Goal: Task Accomplishment & Management: Use online tool/utility

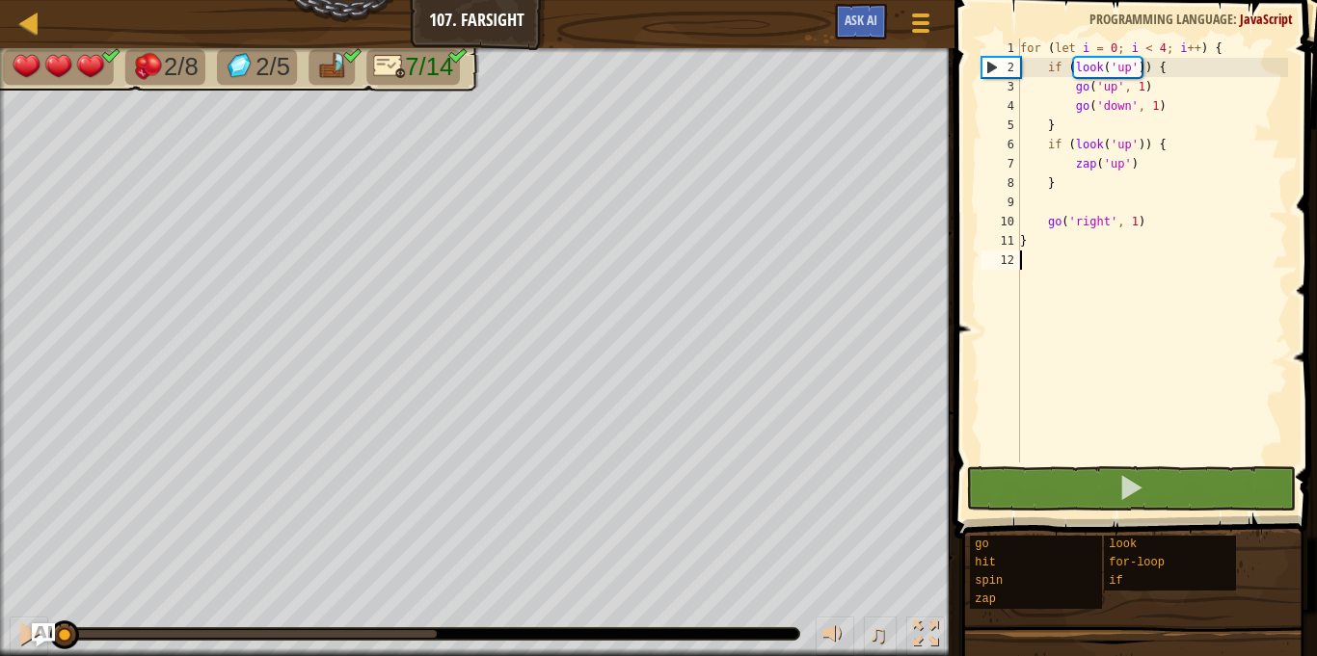
click at [1141, 169] on div "for ( let i = 0 ; i < 4 ; i ++ ) { if ( look ( 'up' )) { go ( 'up' , 1 ) go ( '…" at bounding box center [1152, 270] width 272 height 463
type textarea "zap('up')"
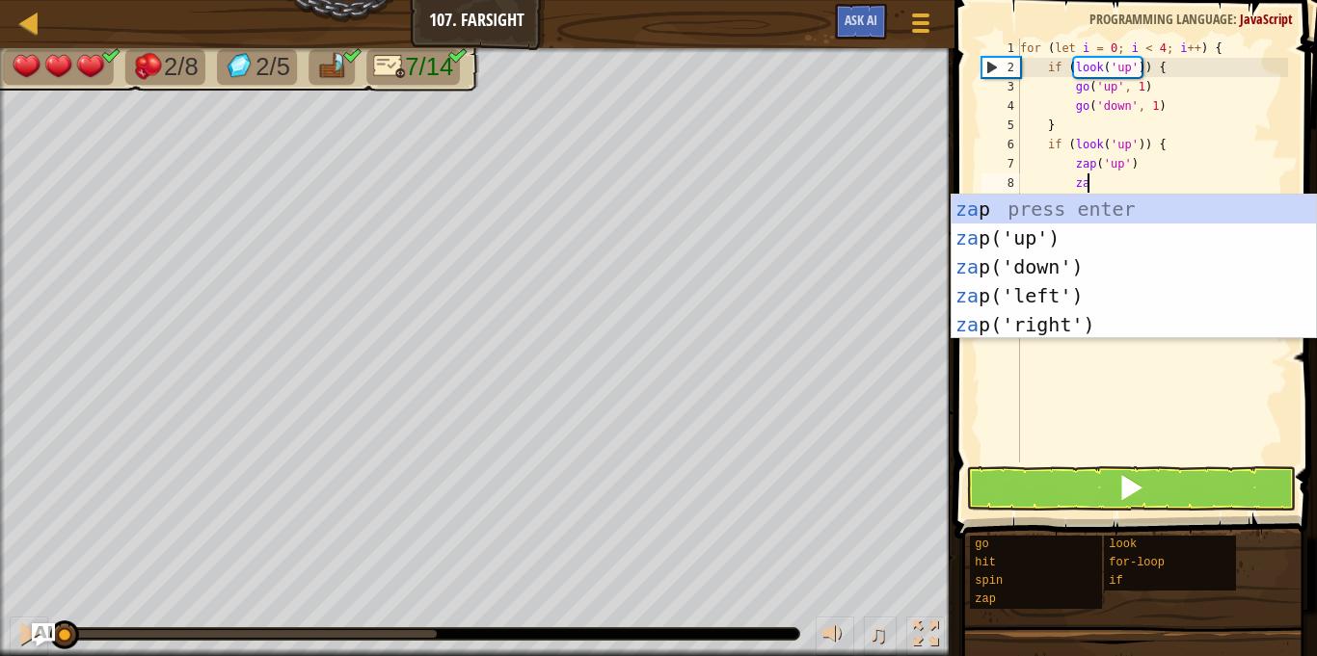
type textarea "zap"
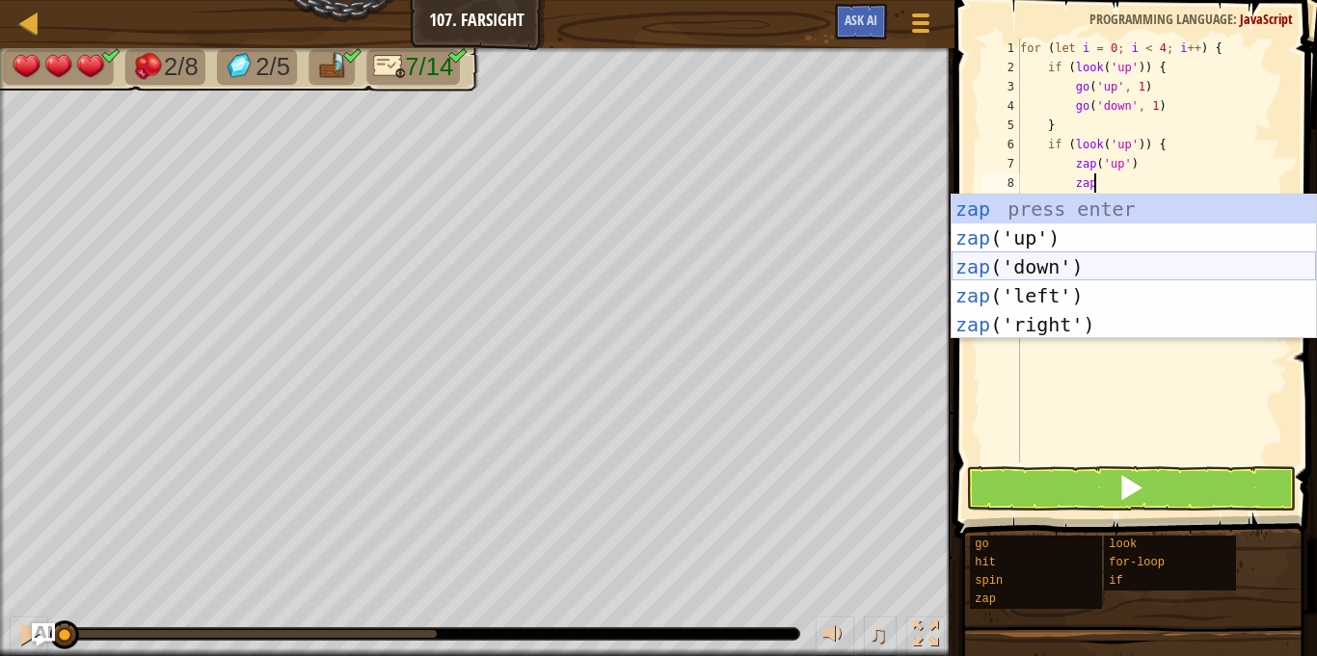
click at [1029, 265] on div "zap press enter zap ('up') press enter zap ('down') press enter zap ('left') pr…" at bounding box center [1133, 296] width 364 height 202
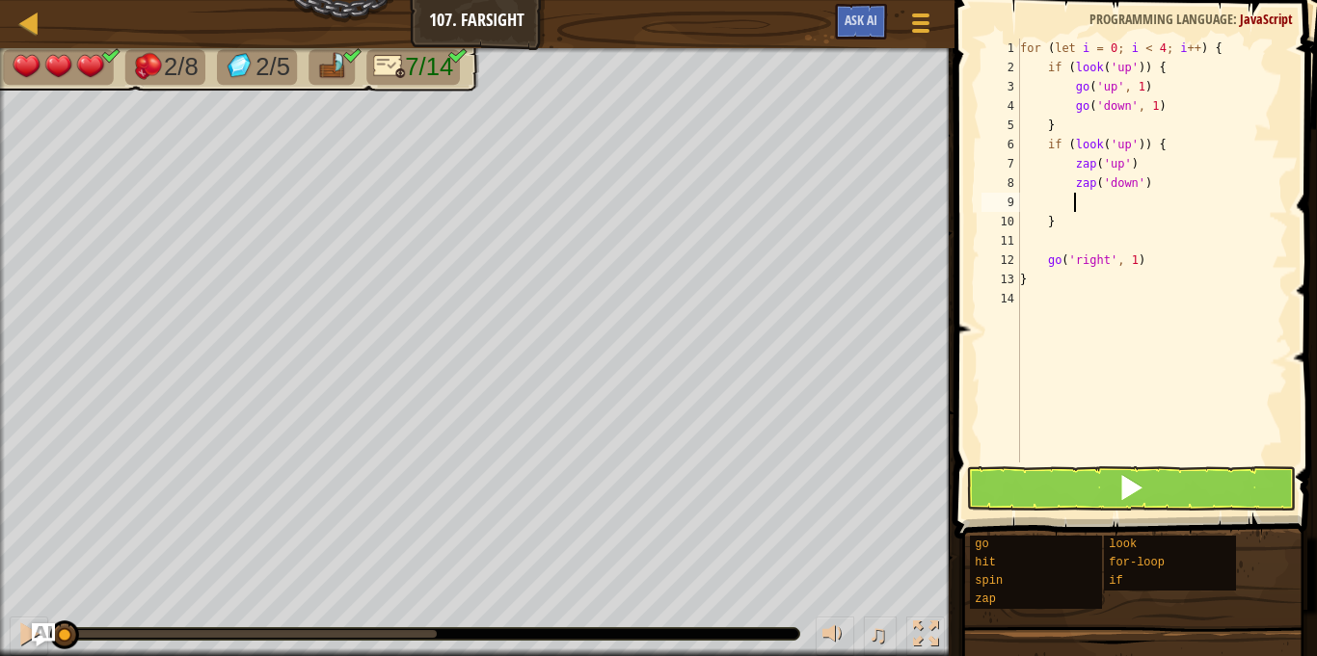
scroll to position [9, 7]
click at [1138, 495] on span at bounding box center [1130, 487] width 27 height 27
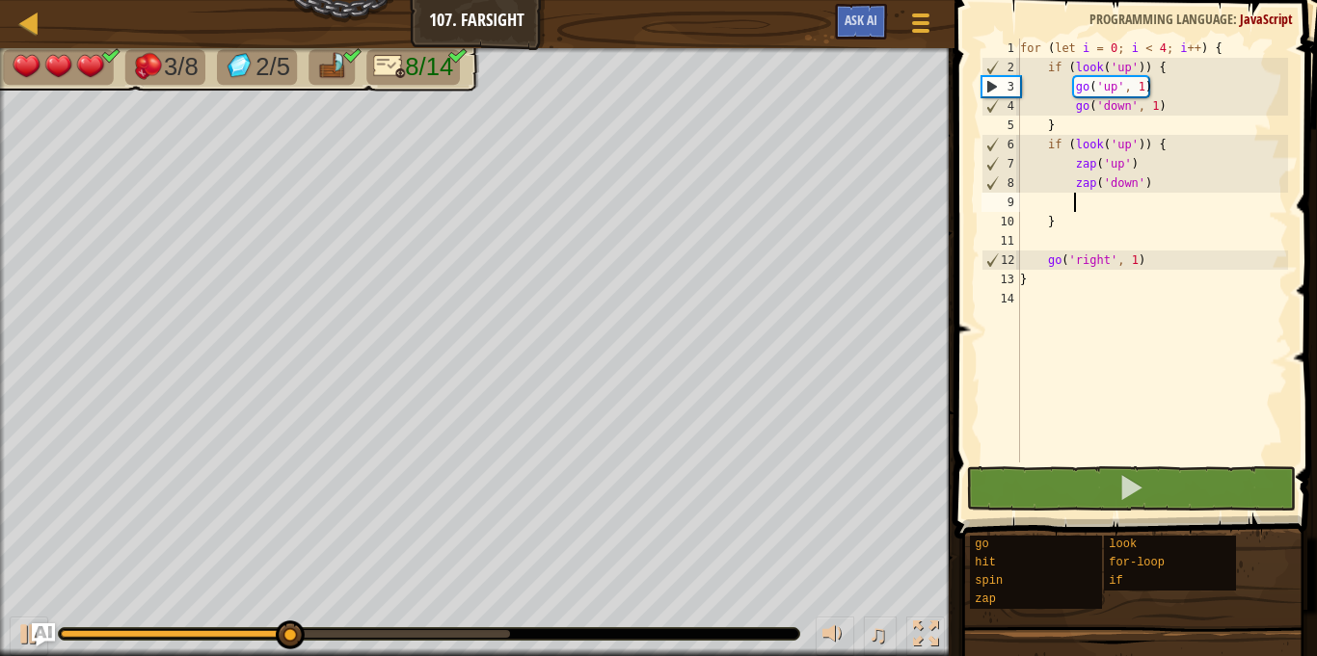
click at [1066, 241] on div "for ( let i = 0 ; i < 4 ; i ++ ) { if ( look ( 'up' )) { go ( 'up' , 1 ) go ( '…" at bounding box center [1152, 270] width 272 height 463
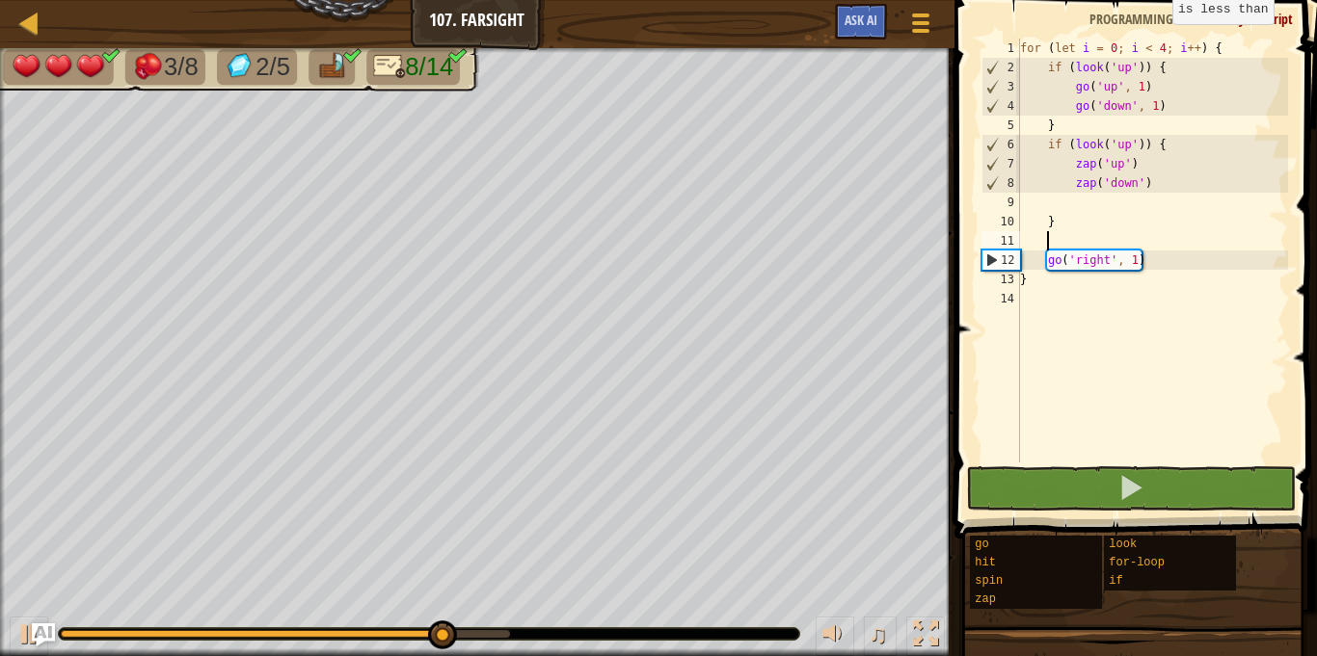
click at [1161, 43] on div "for ( let i = 0 ; i < 4 ; i ++ ) { if ( look ( 'up' )) { go ( 'up' , 1 ) go ( '…" at bounding box center [1152, 270] width 272 height 463
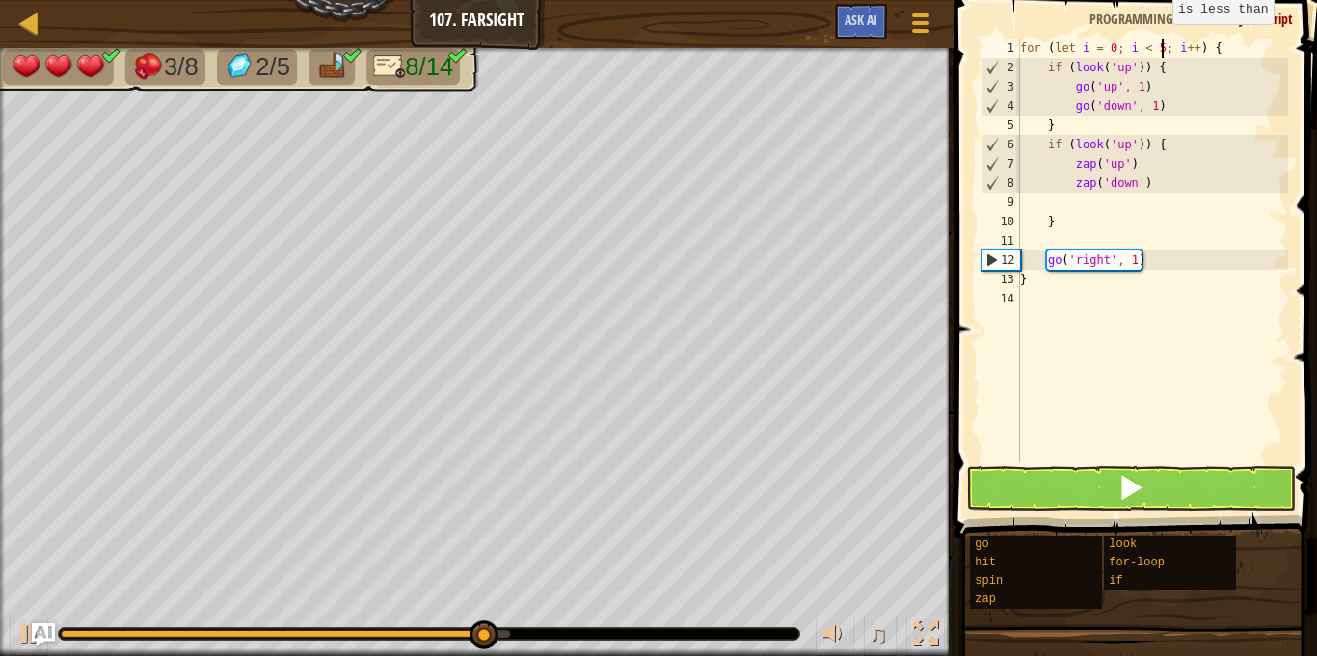
scroll to position [9, 20]
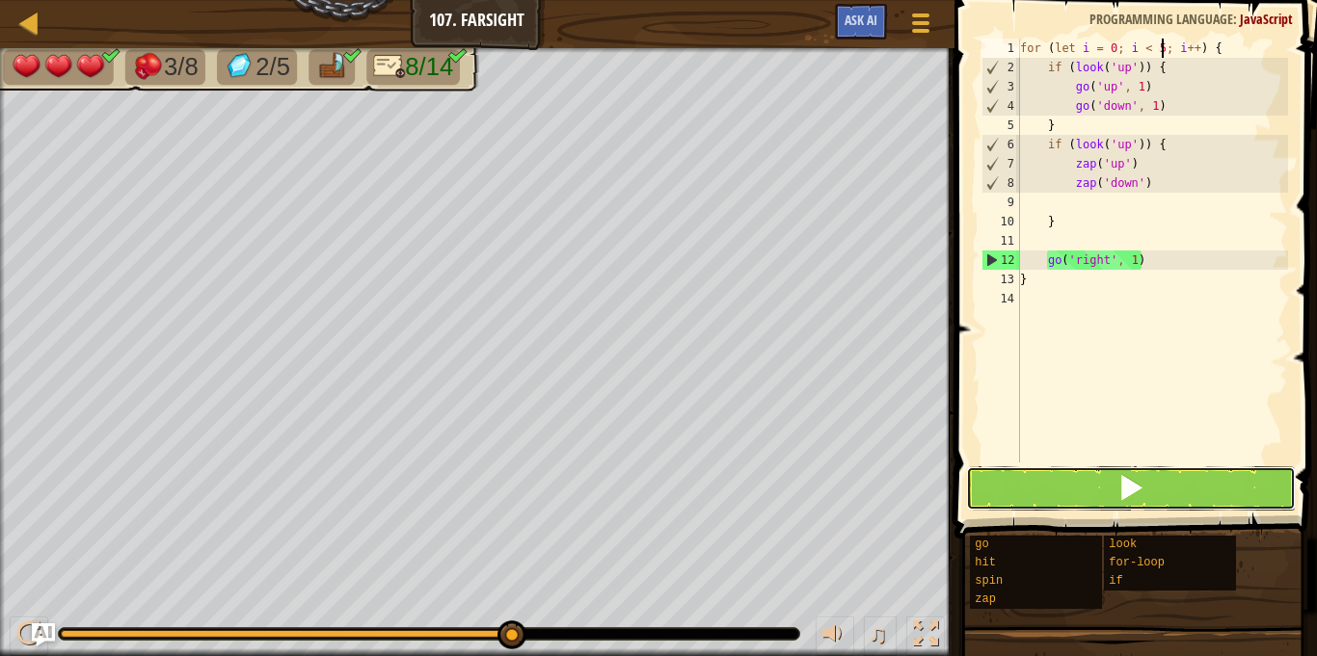
click at [1159, 477] on button at bounding box center [1131, 489] width 330 height 44
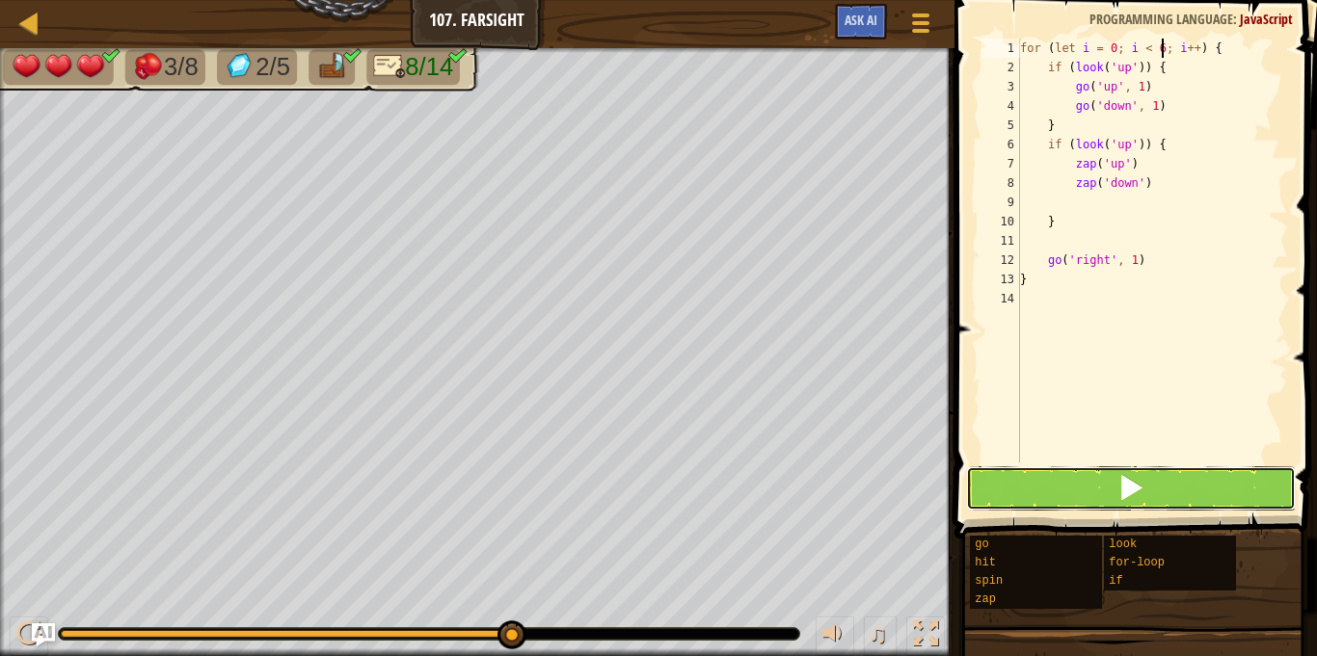
click at [1158, 496] on button at bounding box center [1131, 489] width 330 height 44
type textarea "for (let i = 0; i < 4; i++) {"
click at [1160, 496] on button at bounding box center [1131, 489] width 330 height 44
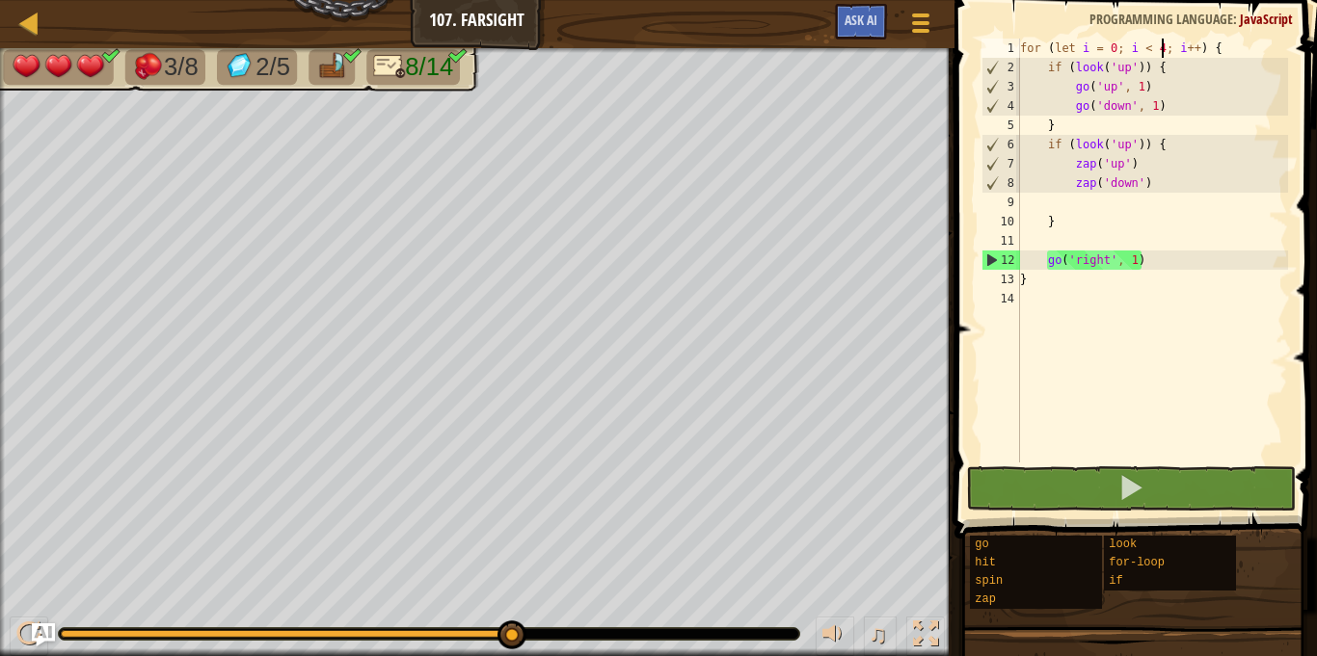
click at [1094, 238] on div "for ( let i = 0 ; i < 4 ; i ++ ) { if ( look ( 'up' )) { go ( 'up' , 1 ) go ( '…" at bounding box center [1152, 270] width 272 height 463
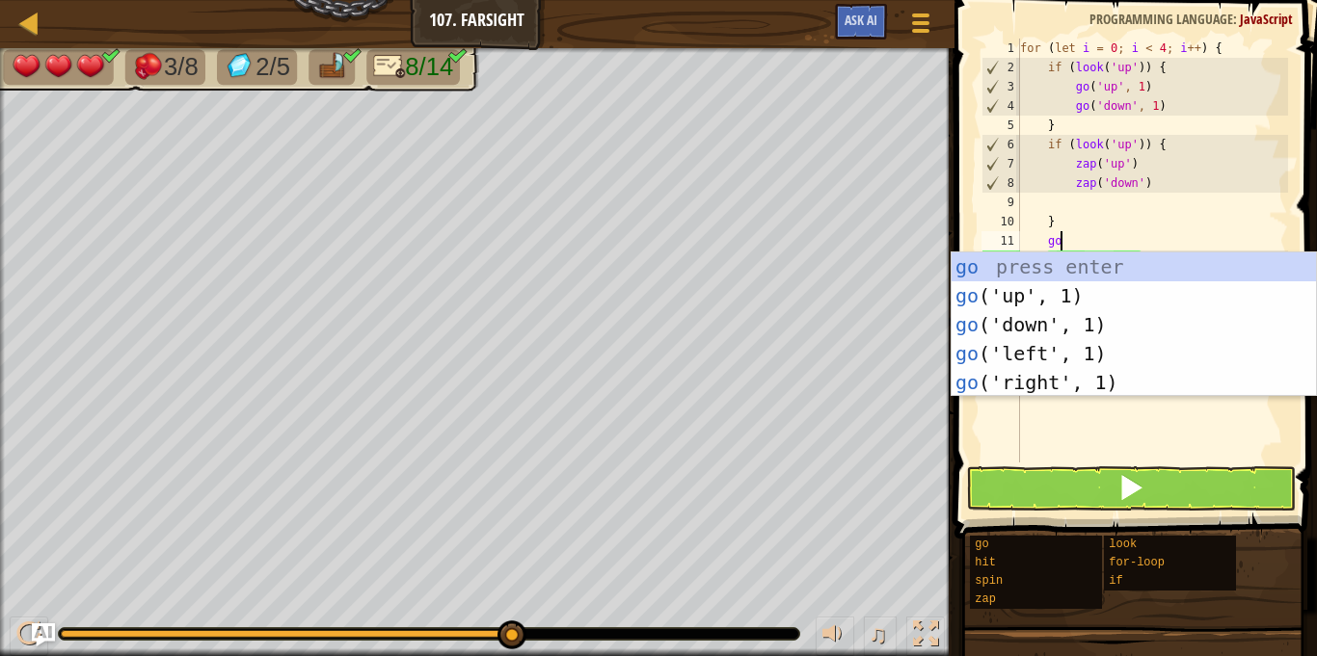
scroll to position [9, 5]
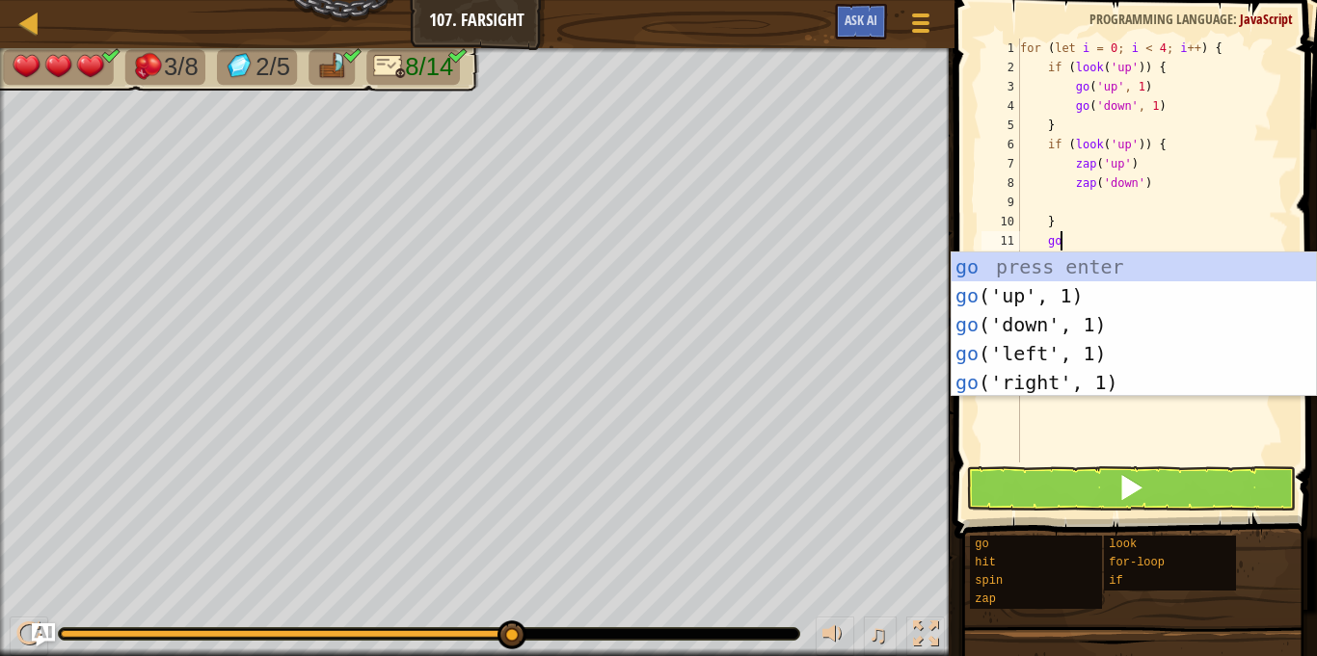
type textarea "g"
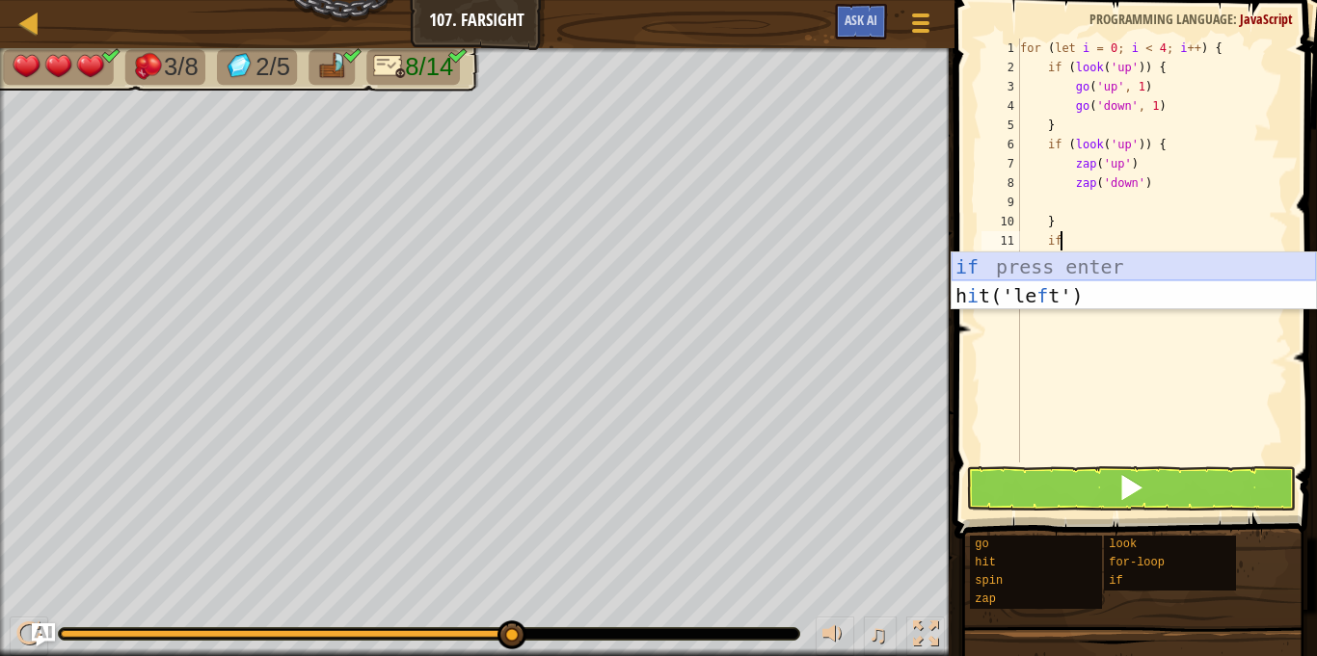
click at [1096, 274] on div "if press enter h i t('le f t') press enter" at bounding box center [1133, 311] width 364 height 116
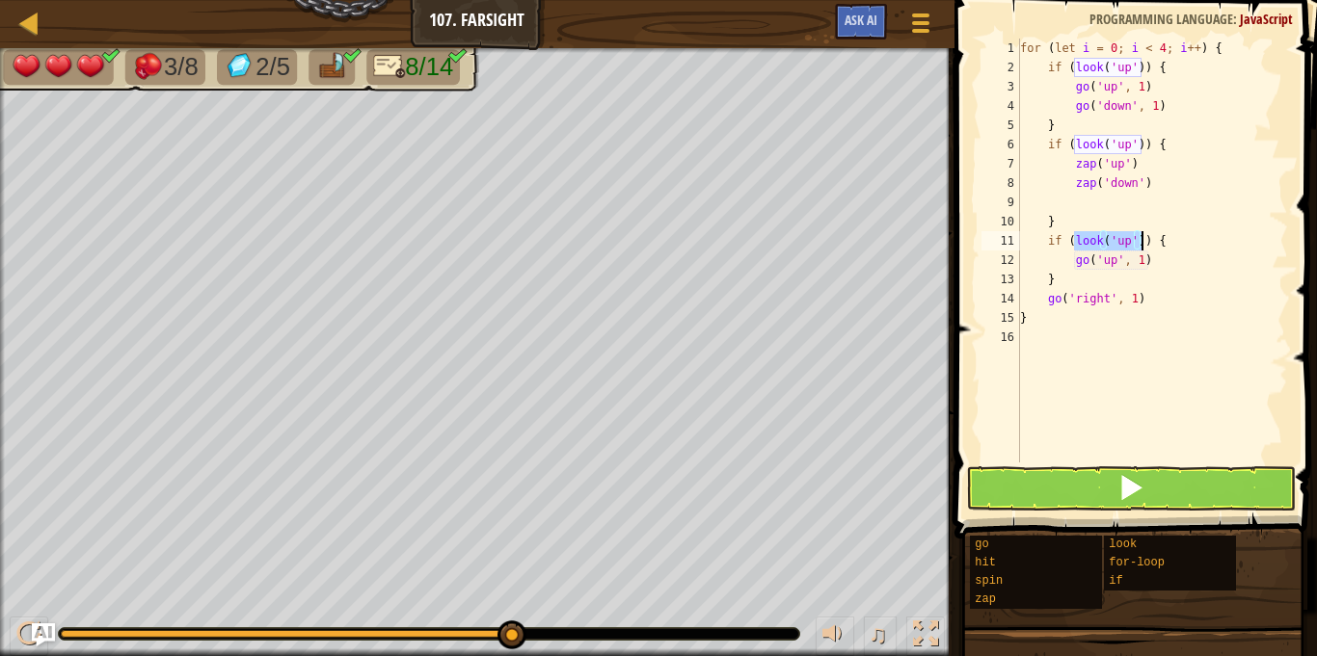
click at [1124, 241] on div "for ( let i = 0 ; i < 4 ; i ++ ) { if ( look ( 'up' )) { go ( 'up' , 1 ) go ( '…" at bounding box center [1152, 251] width 272 height 424
click at [1128, 241] on div "for ( let i = 0 ; i < 4 ; i ++ ) { if ( look ( 'up' )) { go ( 'up' , 1 ) go ( '…" at bounding box center [1152, 270] width 272 height 463
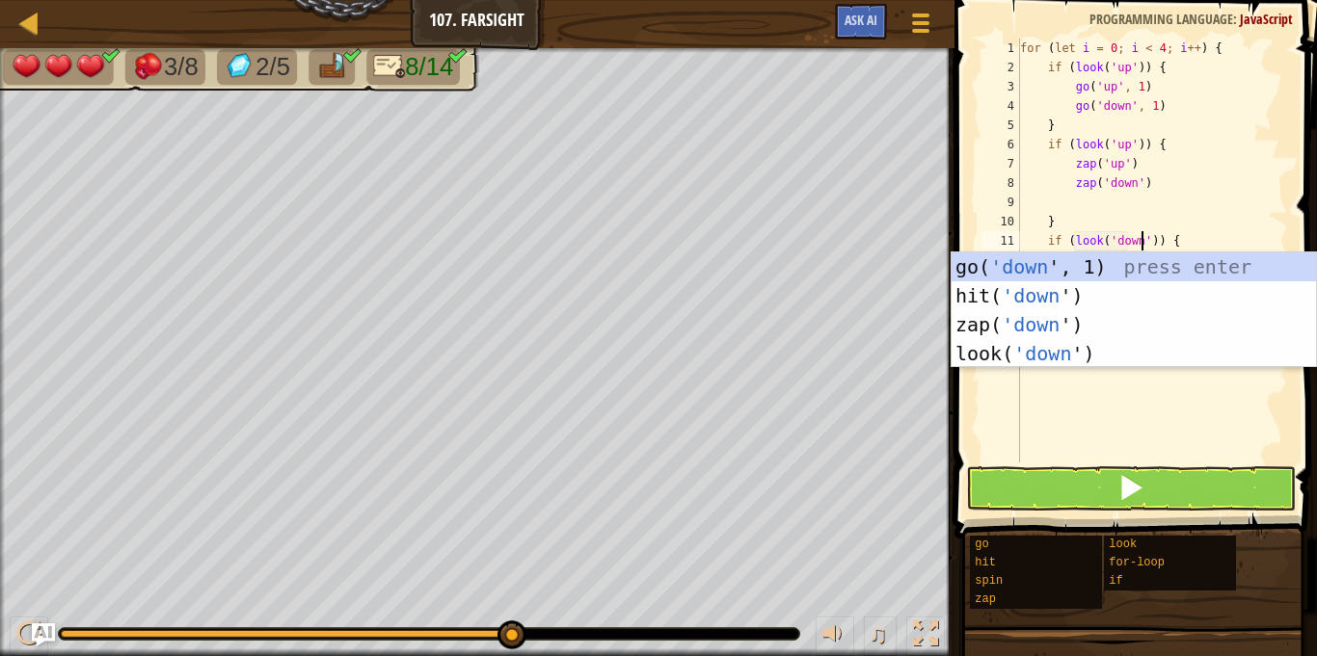
scroll to position [9, 17]
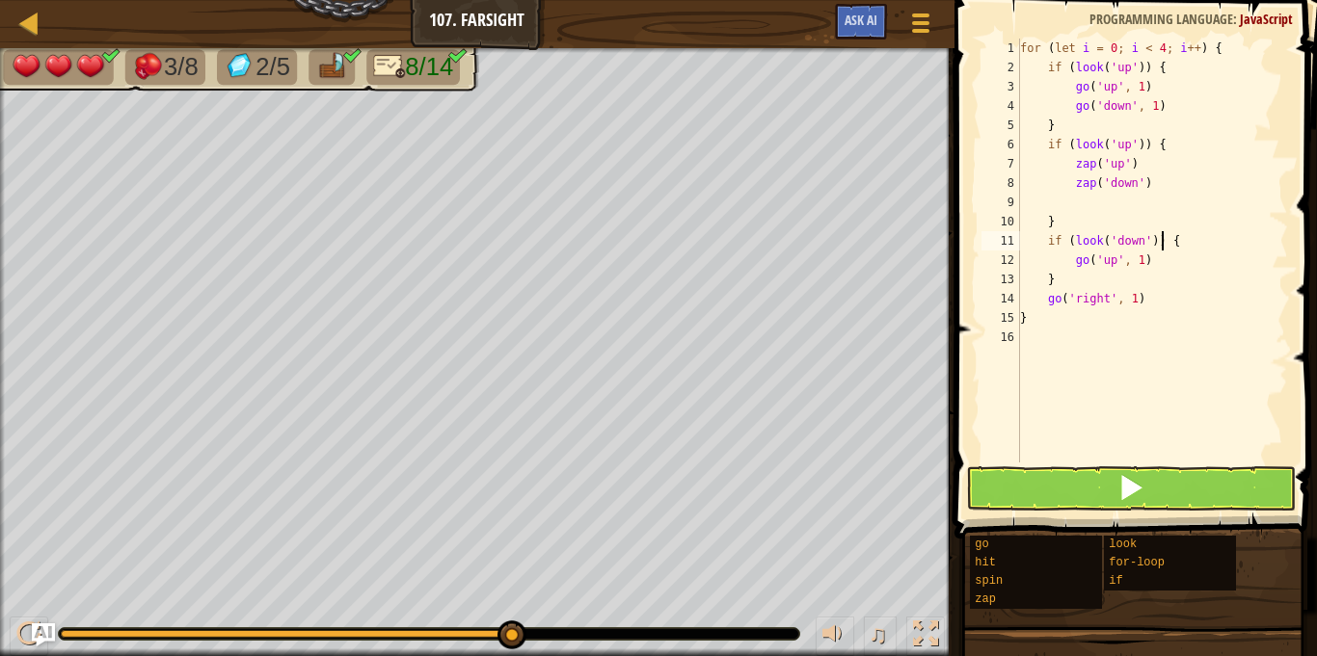
click at [1160, 234] on div "for ( let i = 0 ; i < 4 ; i ++ ) { if ( look ( 'up' )) { go ( 'up' , 1 ) go ( '…" at bounding box center [1152, 270] width 272 height 463
click at [1113, 258] on div "for ( let i = 0 ; i < 4 ; i ++ ) { if ( look ( 'up' )) { go ( 'up' , 1 ) go ( '…" at bounding box center [1152, 270] width 272 height 463
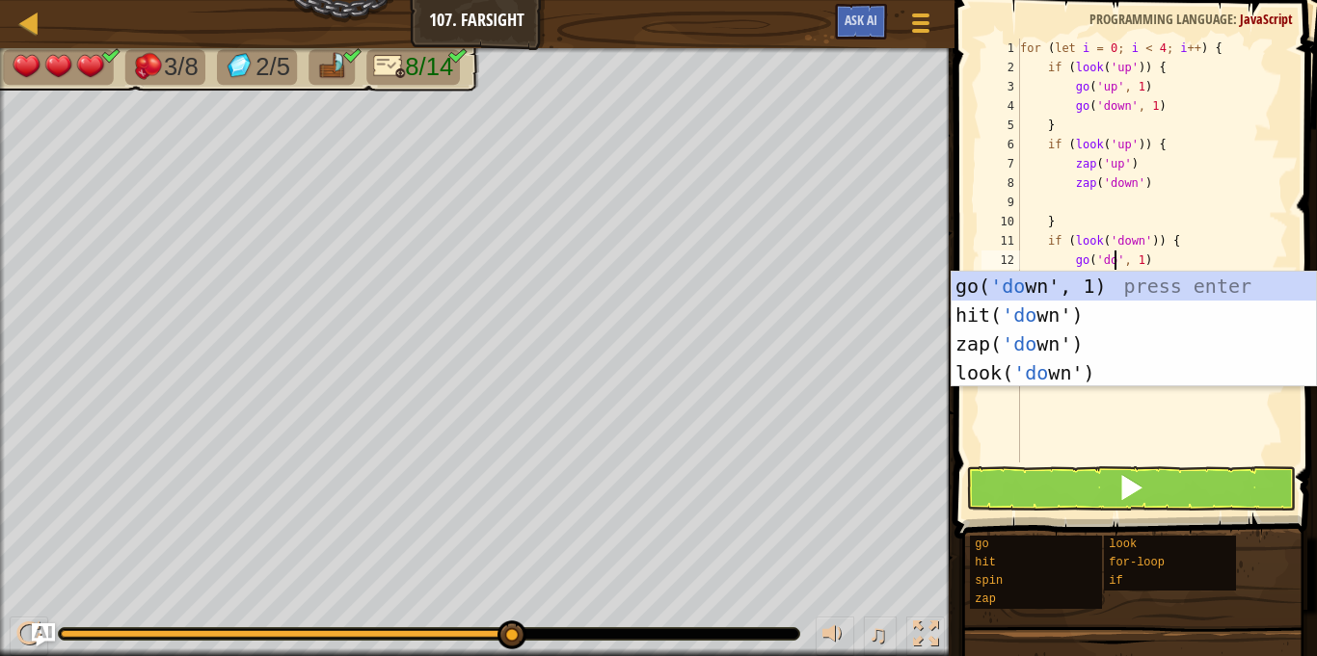
type textarea "go('down', 1)"
click at [1166, 258] on div "for ( let i = 0 ; i < 4 ; i ++ ) { if ( look ( 'up' )) { go ( 'up' , 1 ) go ( '…" at bounding box center [1152, 270] width 272 height 463
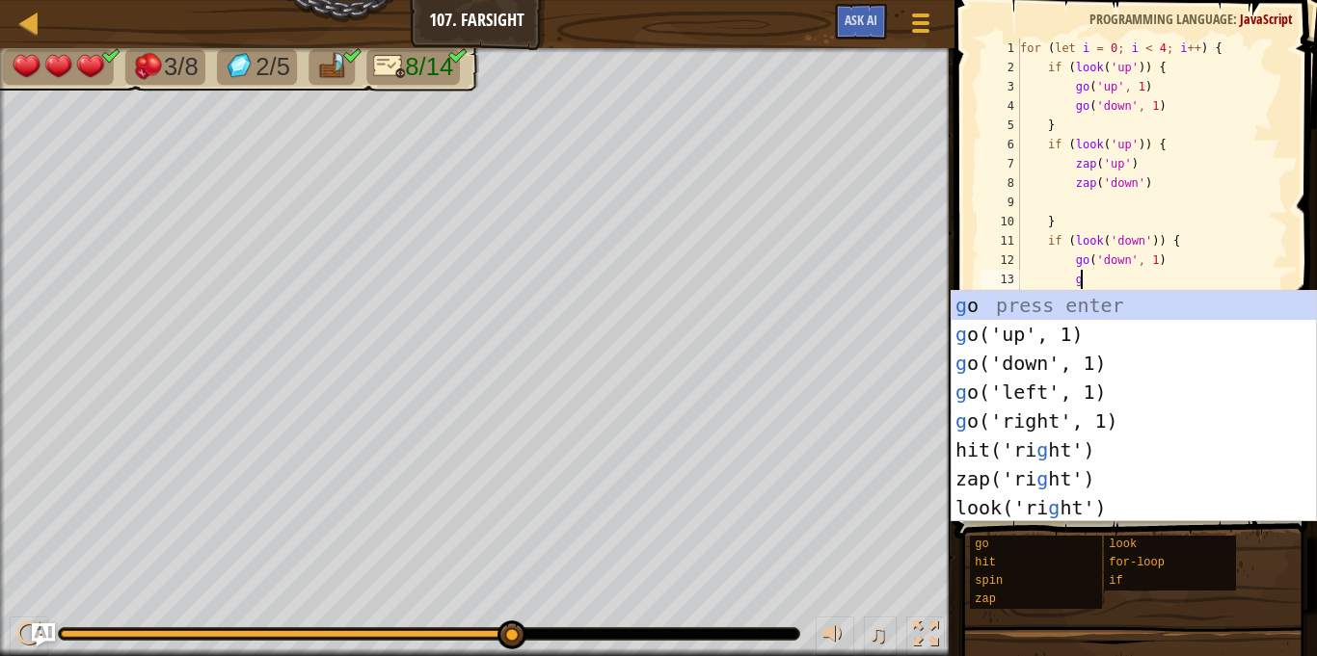
type textarea "go"
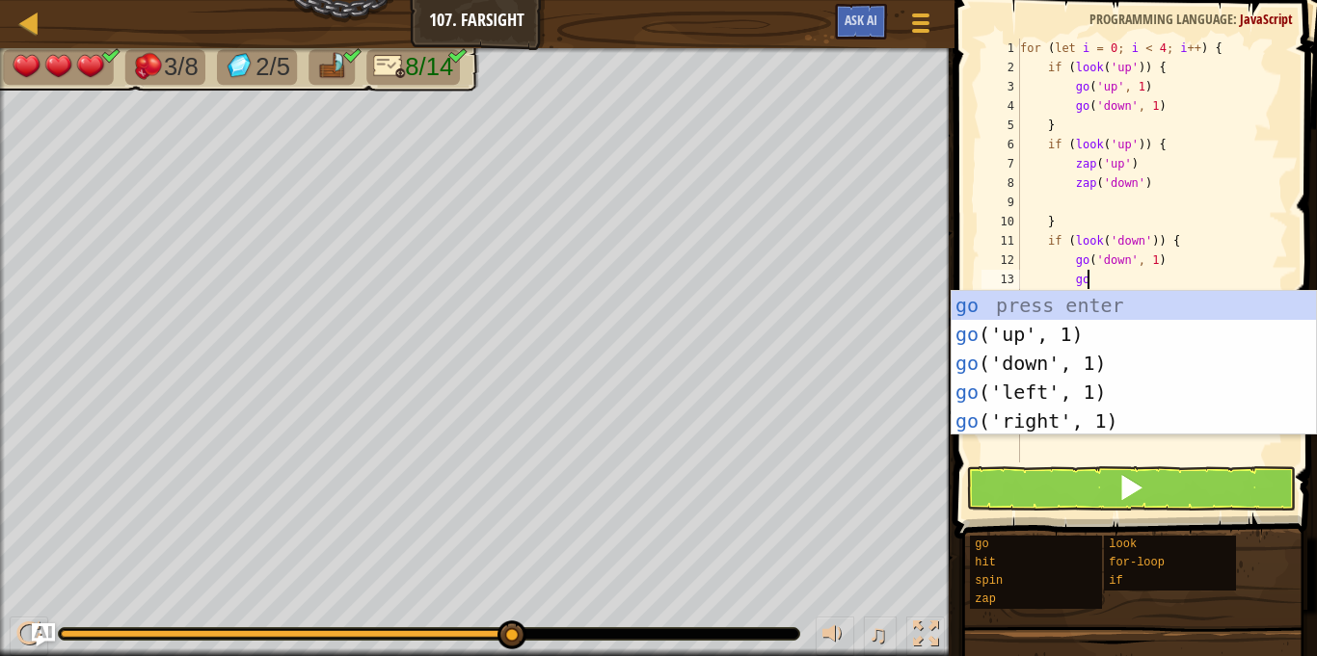
scroll to position [9, 9]
click at [1147, 333] on div "go press enter go ('up', 1) press enter go ('down', 1) press enter go ('left', …" at bounding box center [1133, 392] width 364 height 202
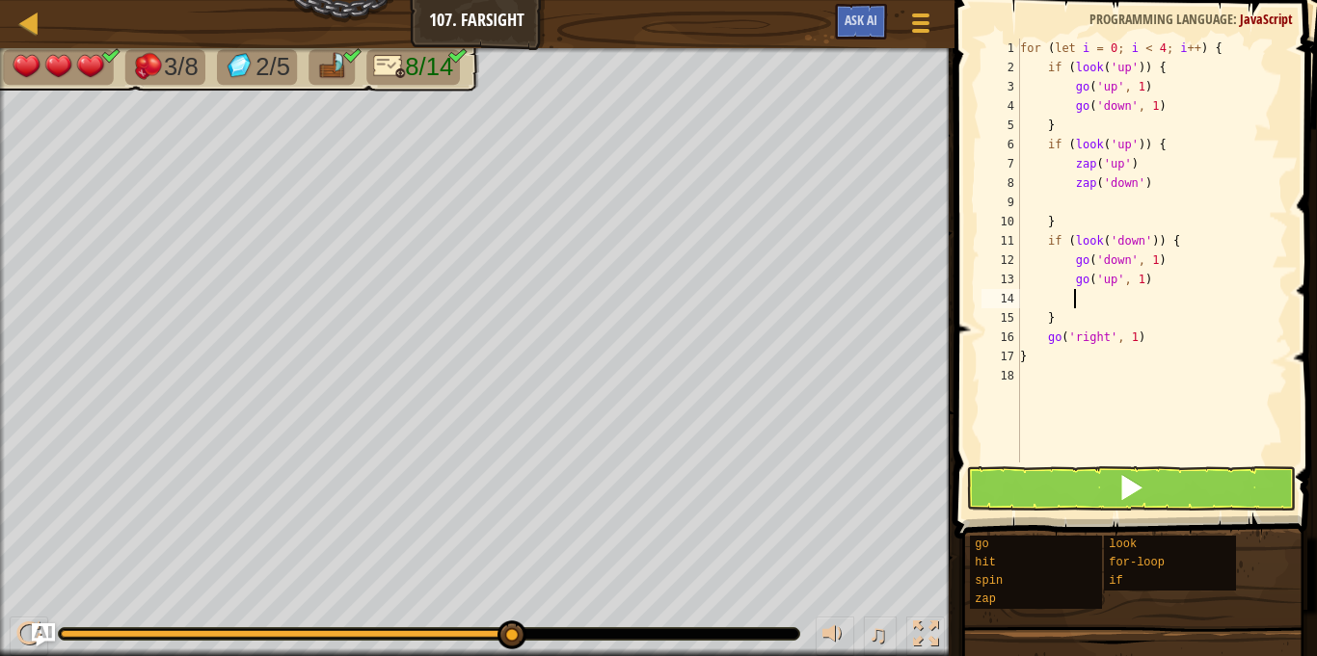
scroll to position [9, 7]
click at [1120, 499] on span at bounding box center [1130, 487] width 27 height 27
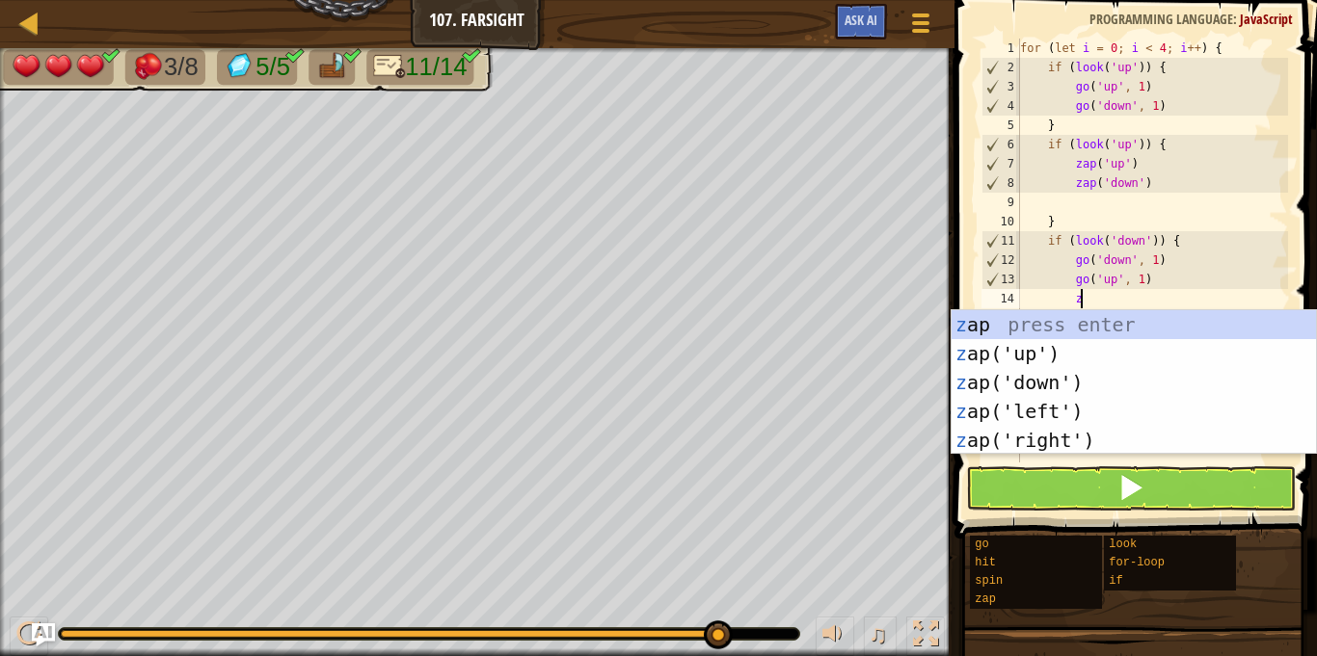
type textarea "zap"
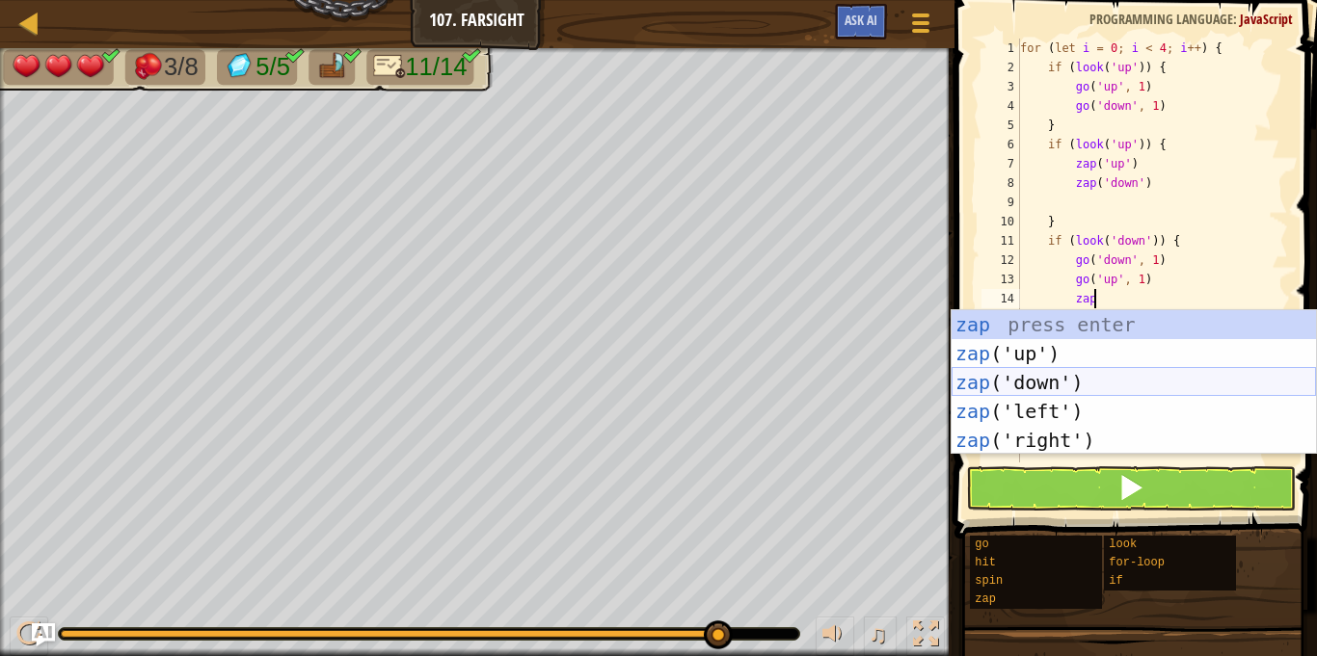
click at [1045, 376] on div "zap press enter zap ('up') press enter zap ('down') press enter zap ('left') pr…" at bounding box center [1133, 411] width 364 height 202
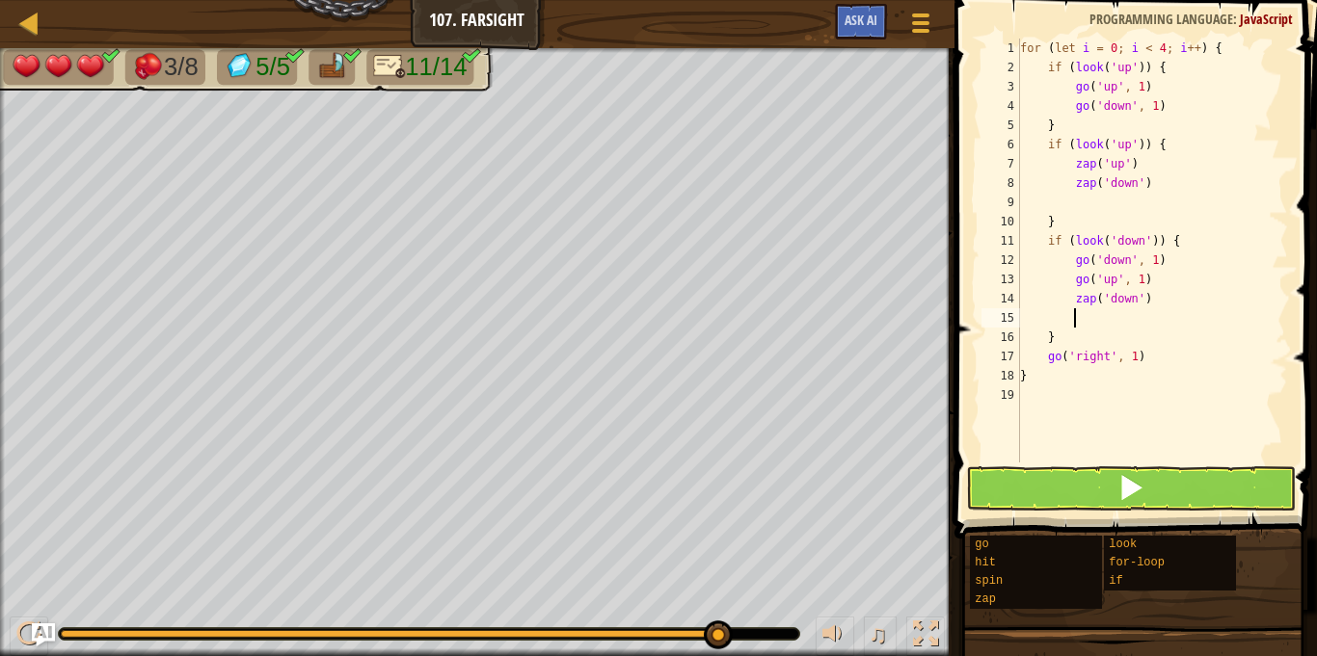
scroll to position [9, 7]
click at [1068, 475] on button at bounding box center [1131, 489] width 330 height 44
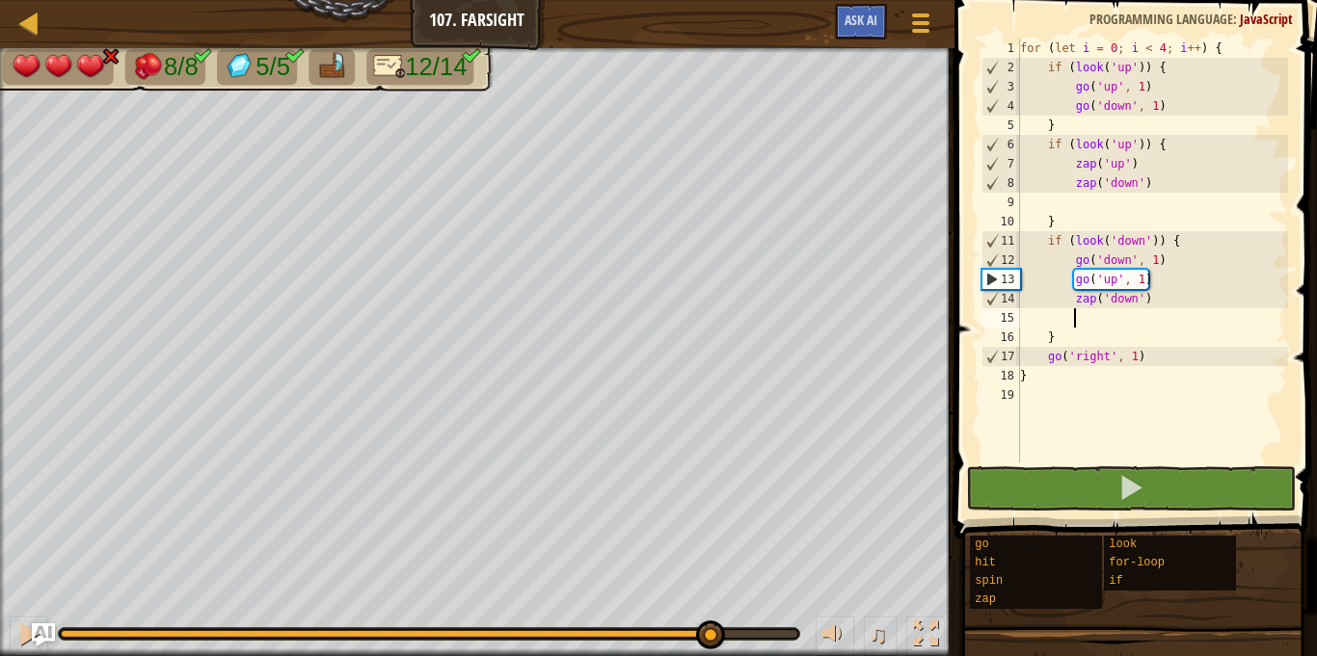
drag, startPoint x: 385, startPoint y: 628, endPoint x: 708, endPoint y: 607, distance: 324.6
click at [708, 607] on div "♫" at bounding box center [477, 629] width 954 height 58
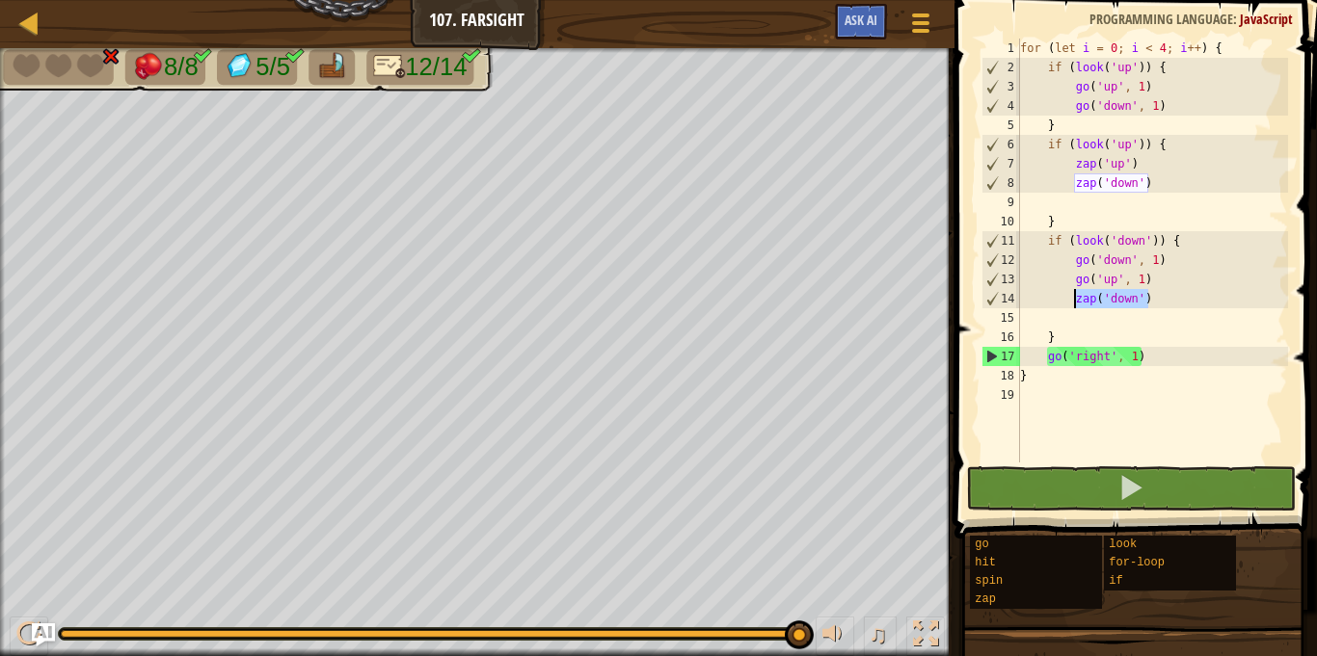
drag, startPoint x: 1154, startPoint y: 298, endPoint x: 1075, endPoint y: 292, distance: 79.2
click at [1075, 292] on div "for ( let i = 0 ; i < 4 ; i ++ ) { if ( look ( 'up' )) { go ( 'up' , 1 ) go ( '…" at bounding box center [1152, 270] width 272 height 463
type textarea "zap('down')"
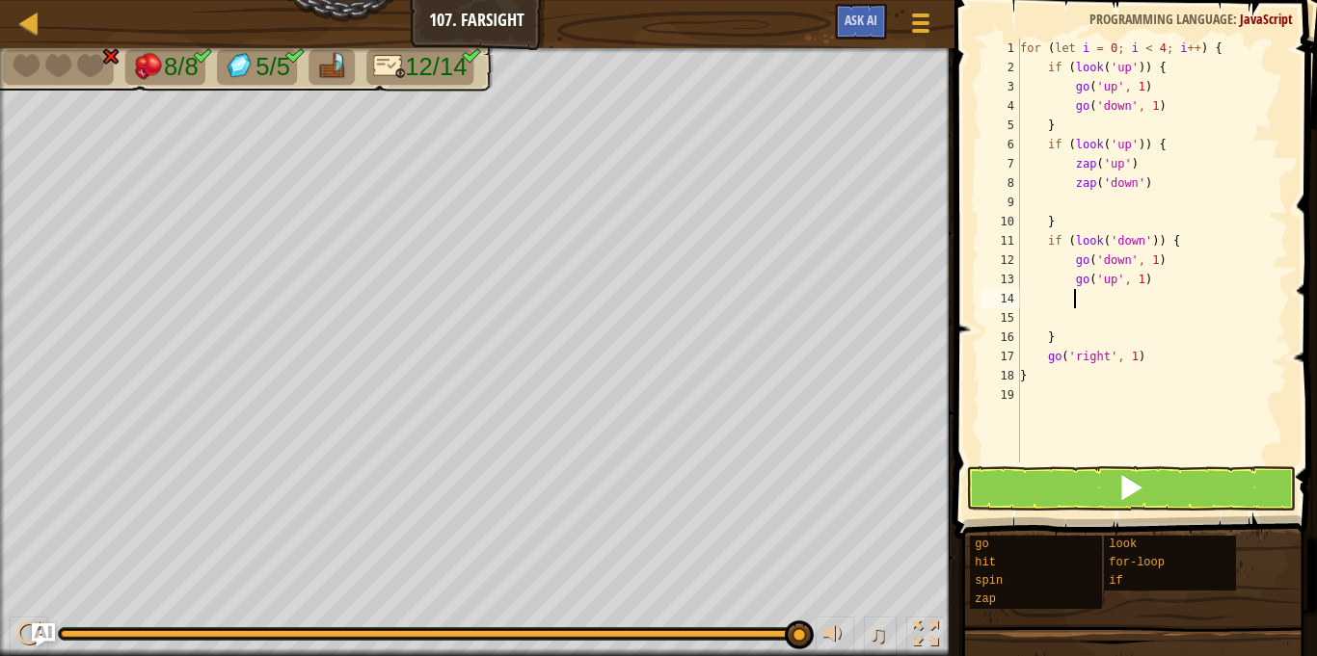
click at [1085, 195] on div "for ( let i = 0 ; i < 4 ; i ++ ) { if ( look ( 'up' )) { go ( 'up' , 1 ) go ( '…" at bounding box center [1152, 270] width 272 height 463
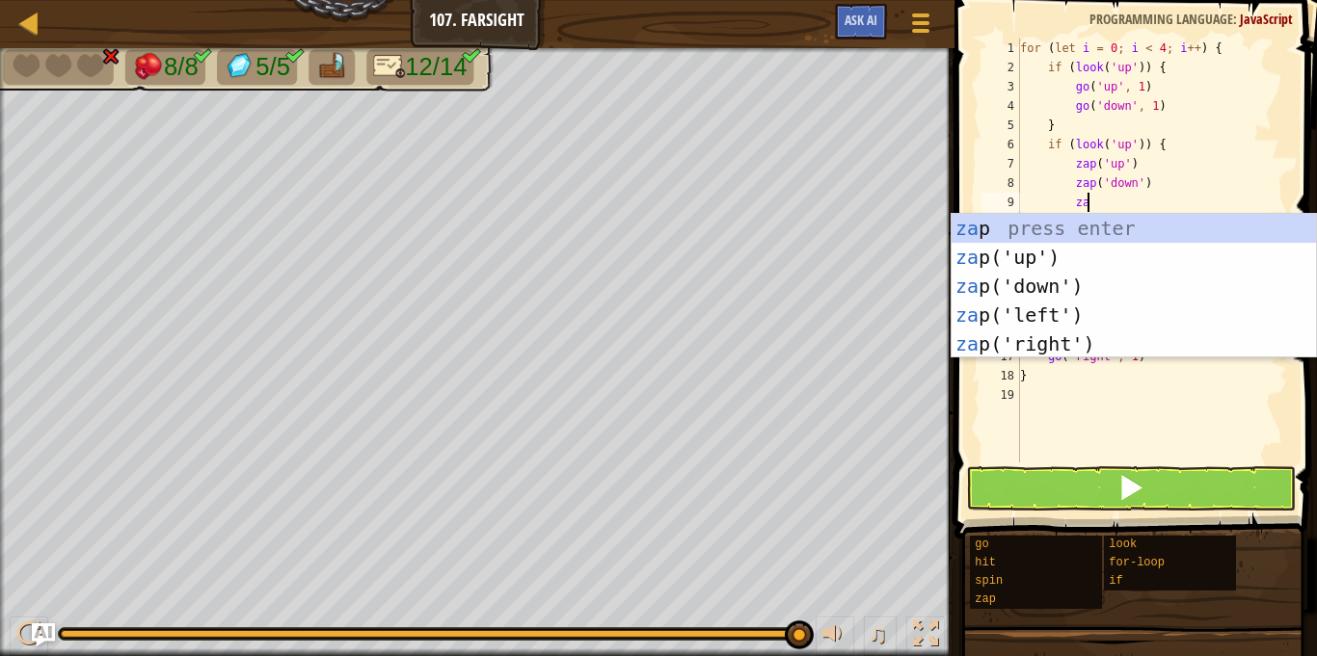
type textarea "zap"
click at [1054, 286] on div "zap press enter zap ('up') press enter zap ('down') press enter zap ('left') pr…" at bounding box center [1133, 315] width 364 height 202
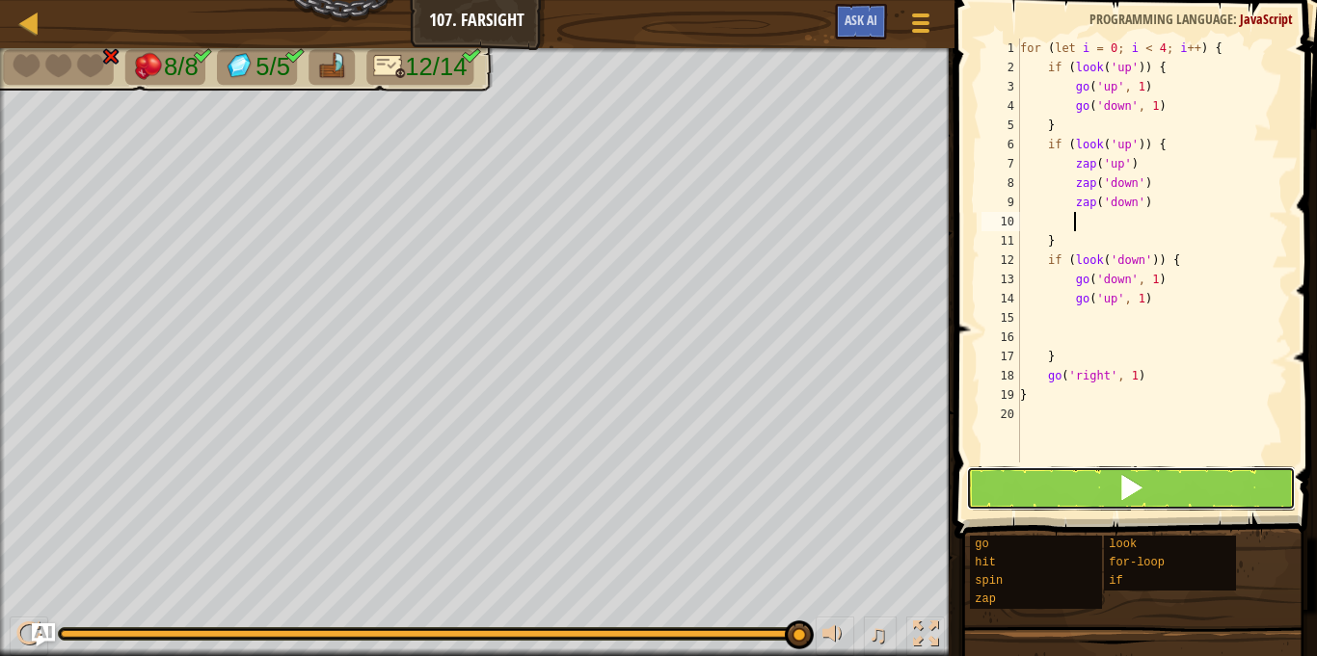
click at [1041, 486] on button at bounding box center [1131, 489] width 330 height 44
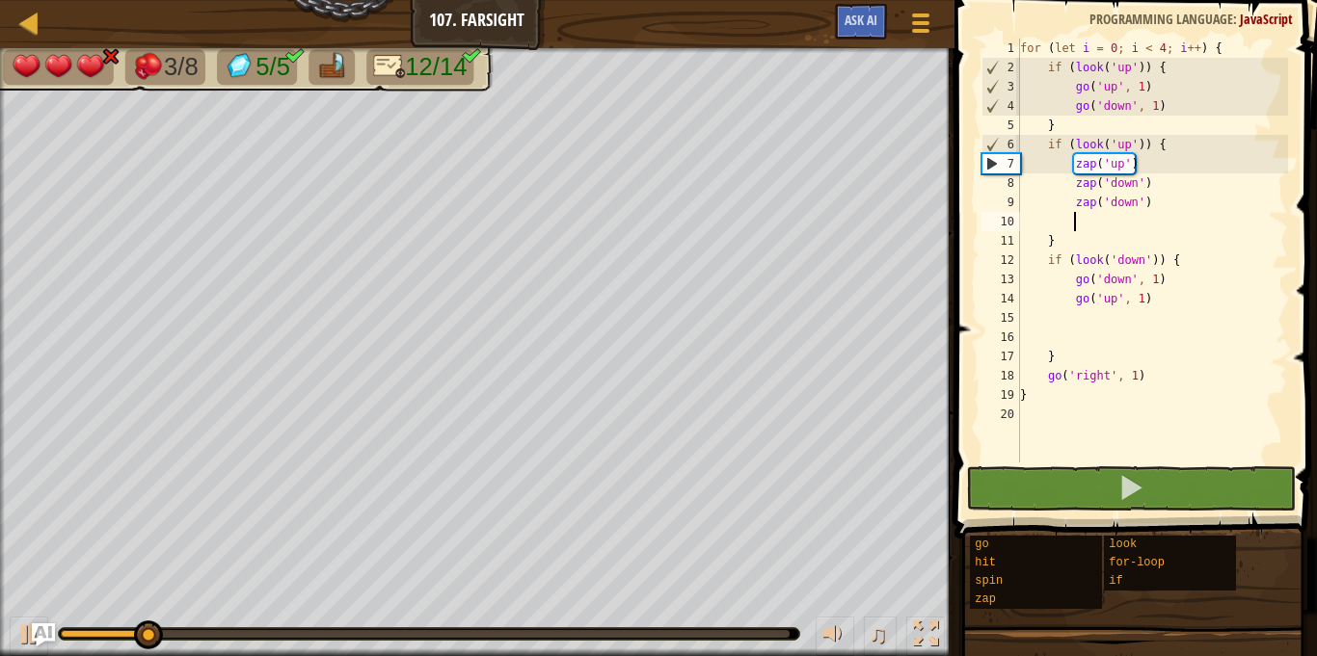
click at [1104, 332] on div "for ( let i = 0 ; i < 4 ; i ++ ) { if ( look ( 'up' )) { go ( 'up' , 1 ) go ( '…" at bounding box center [1152, 270] width 272 height 463
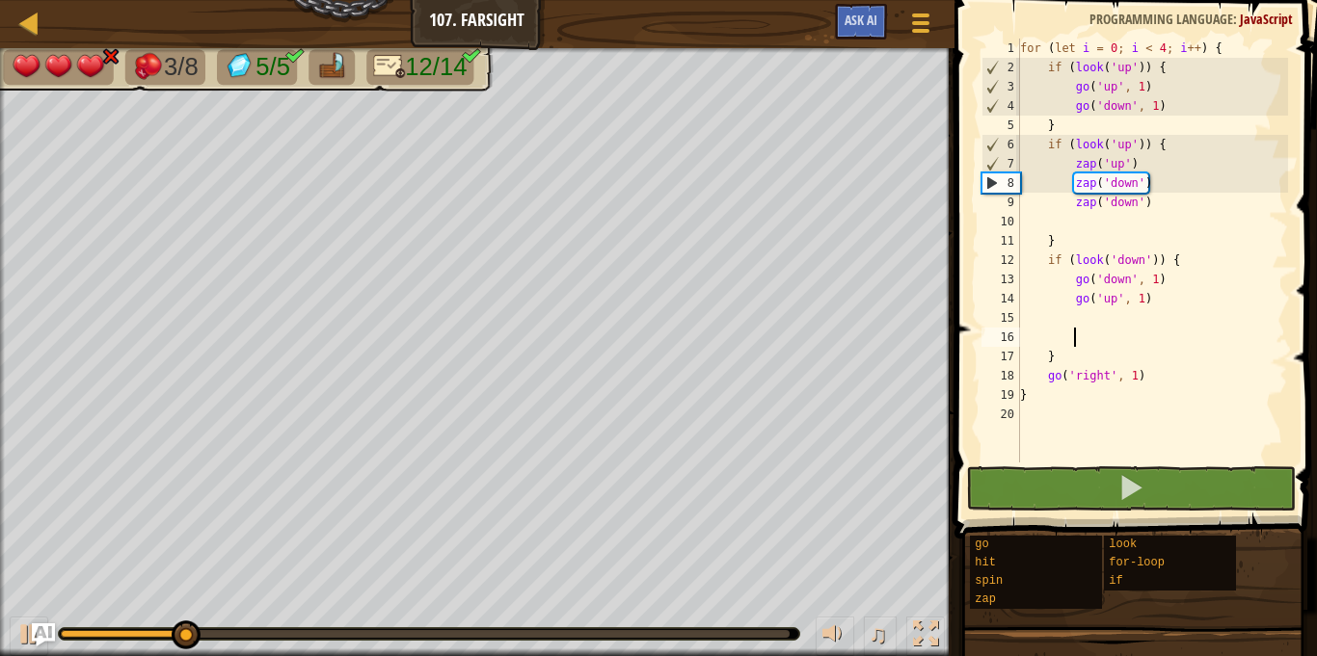
click at [1094, 321] on div "for ( let i = 0 ; i < 4 ; i ++ ) { if ( look ( 'up' )) { go ( 'up' , 1 ) go ( '…" at bounding box center [1152, 270] width 272 height 463
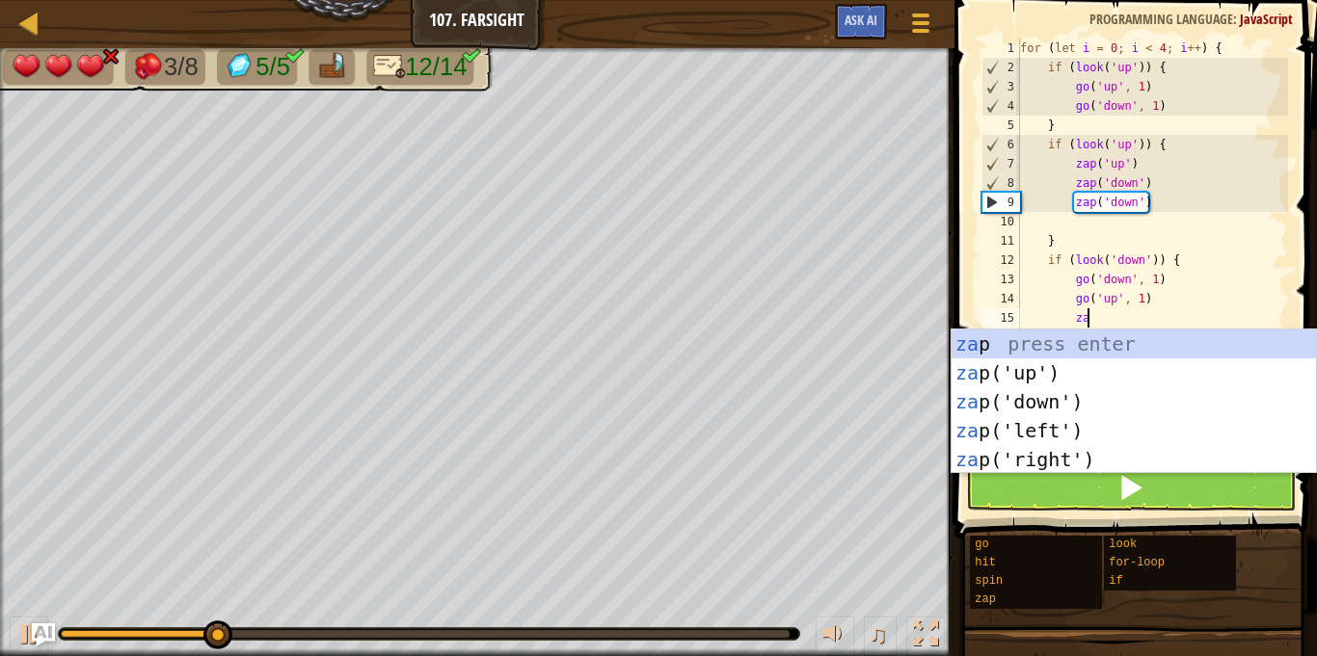
type textarea "zap"
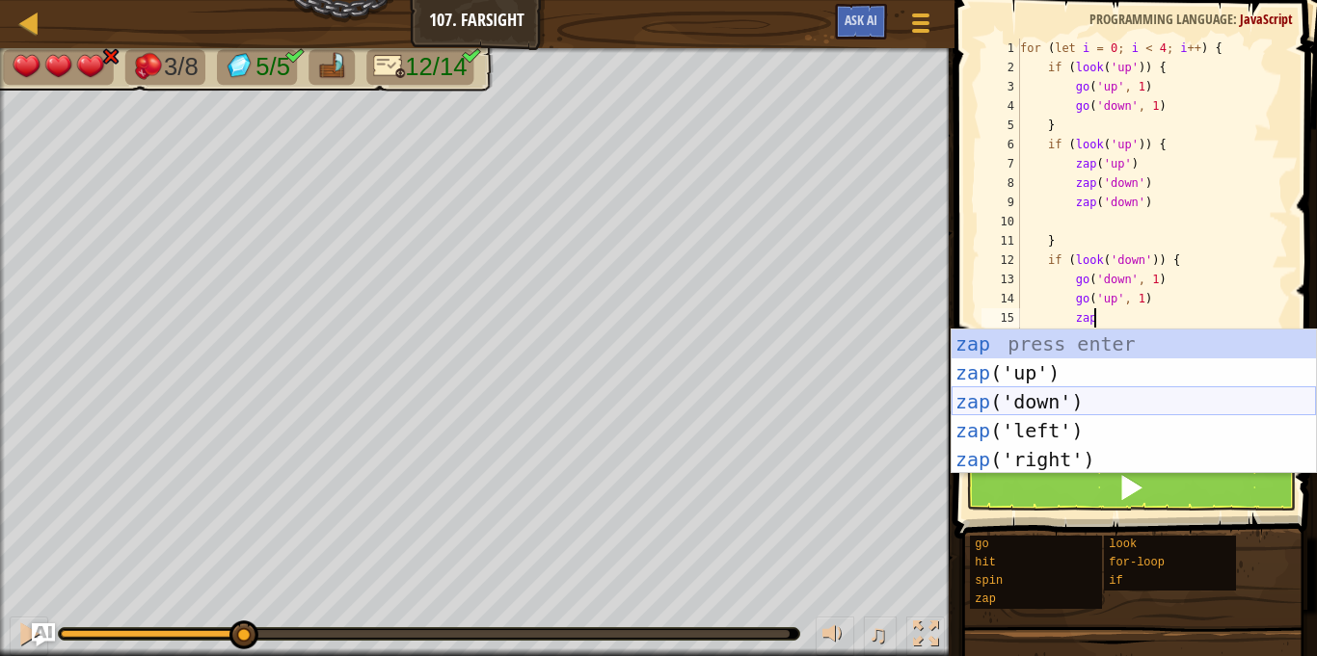
click at [1069, 407] on div "zap press enter zap ('up') press enter zap ('down') press enter zap ('left') pr…" at bounding box center [1133, 431] width 364 height 202
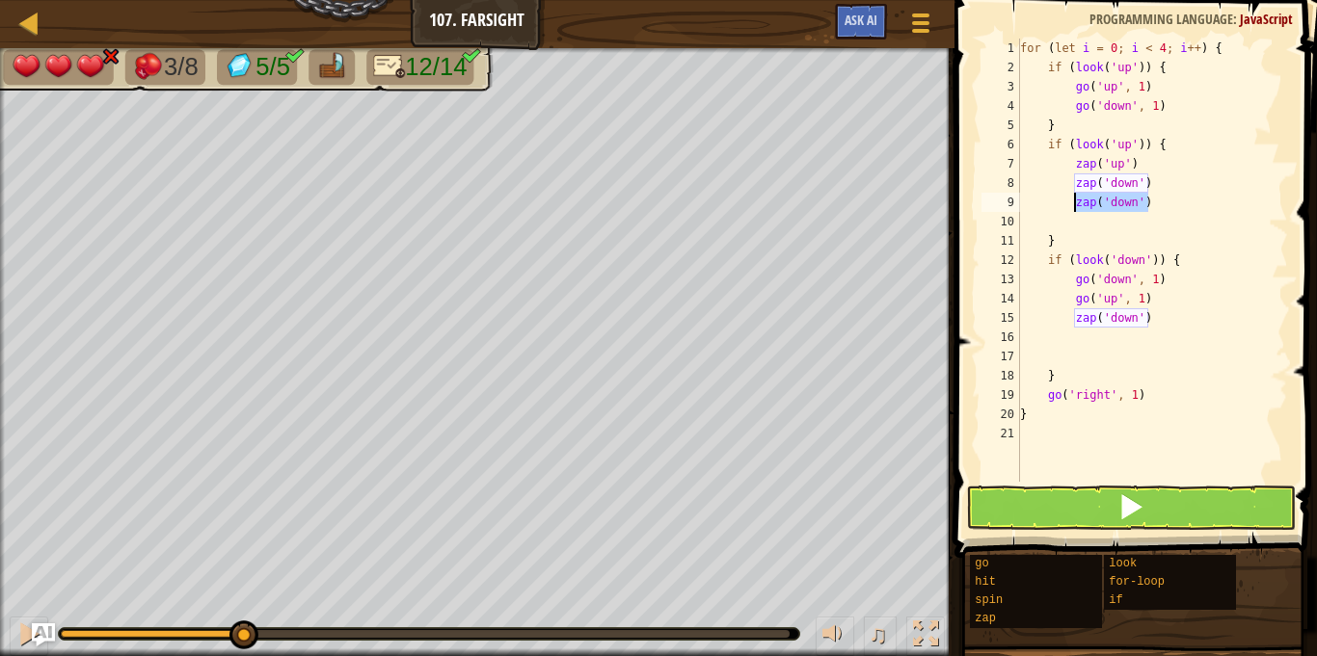
drag, startPoint x: 1152, startPoint y: 205, endPoint x: 1075, endPoint y: 203, distance: 77.1
click at [1075, 203] on div "for ( let i = 0 ; i < 4 ; i ++ ) { if ( look ( 'up' )) { go ( 'up' , 1 ) go ( '…" at bounding box center [1152, 280] width 272 height 482
type textarea "zap('down')"
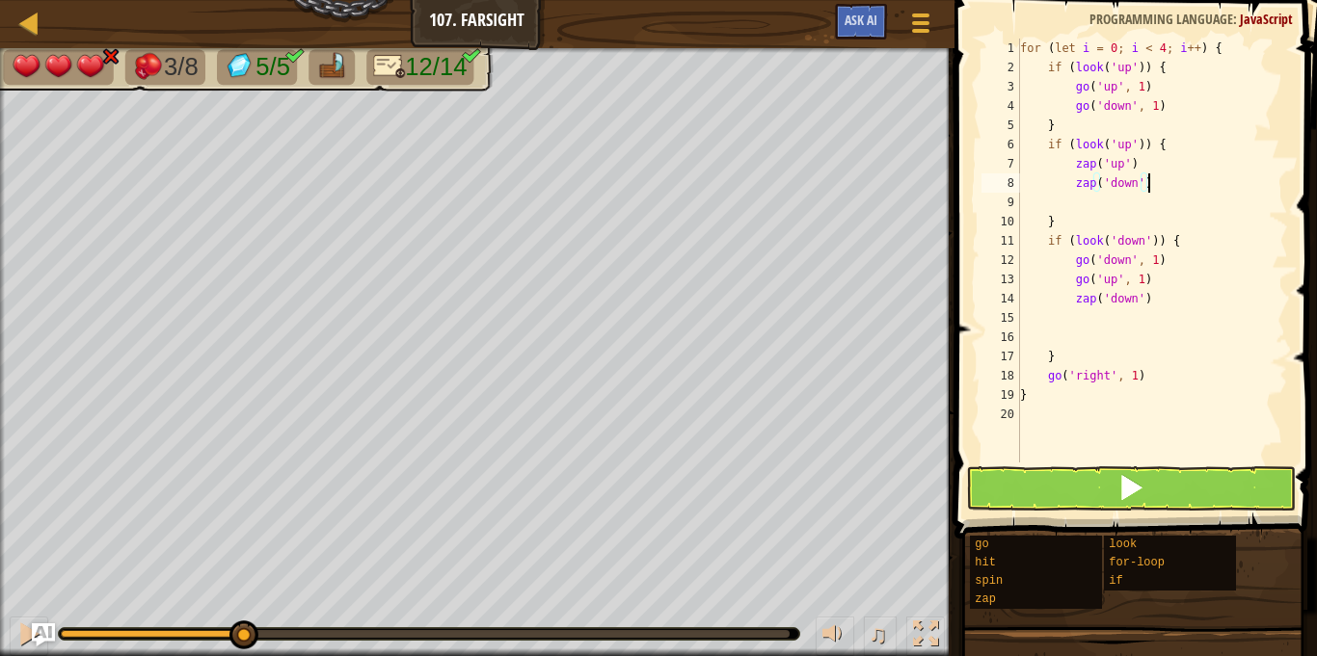
type textarea "zap('down')"
click at [1054, 488] on button at bounding box center [1131, 489] width 330 height 44
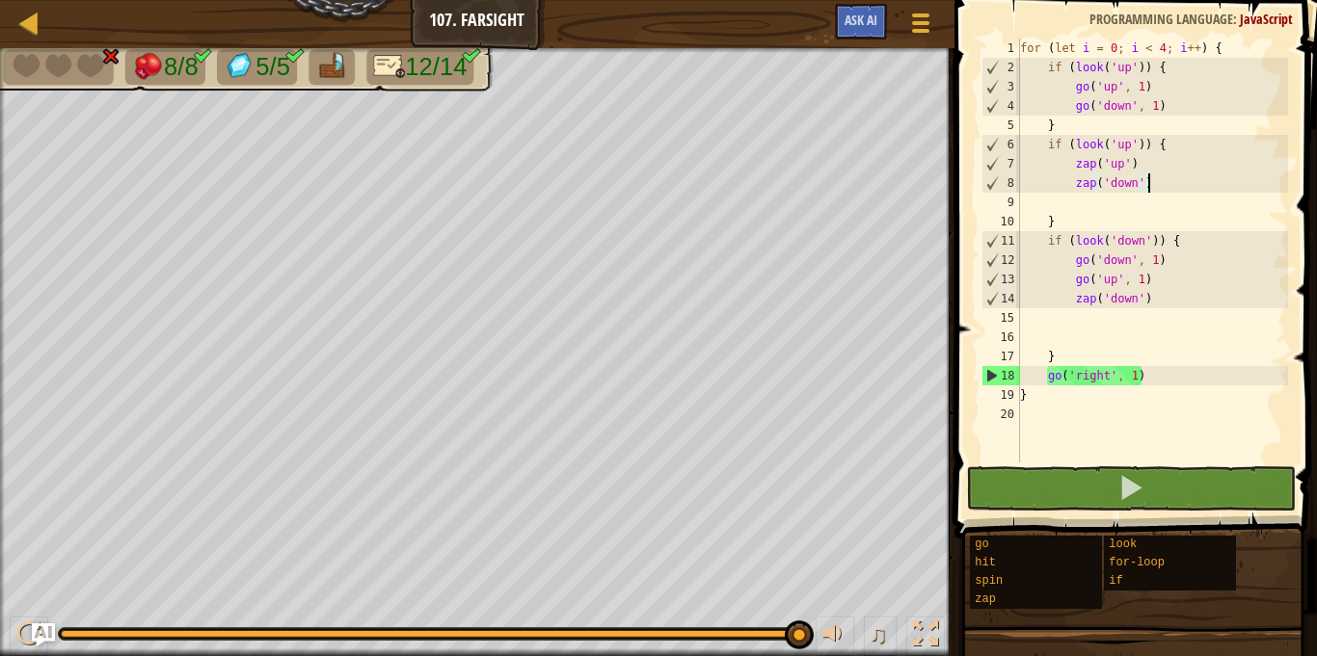
click at [1081, 313] on div "for ( let i = 0 ; i < 4 ; i ++ ) { if ( look ( 'up' )) { go ( 'up' , 1 ) go ( '…" at bounding box center [1152, 270] width 272 height 463
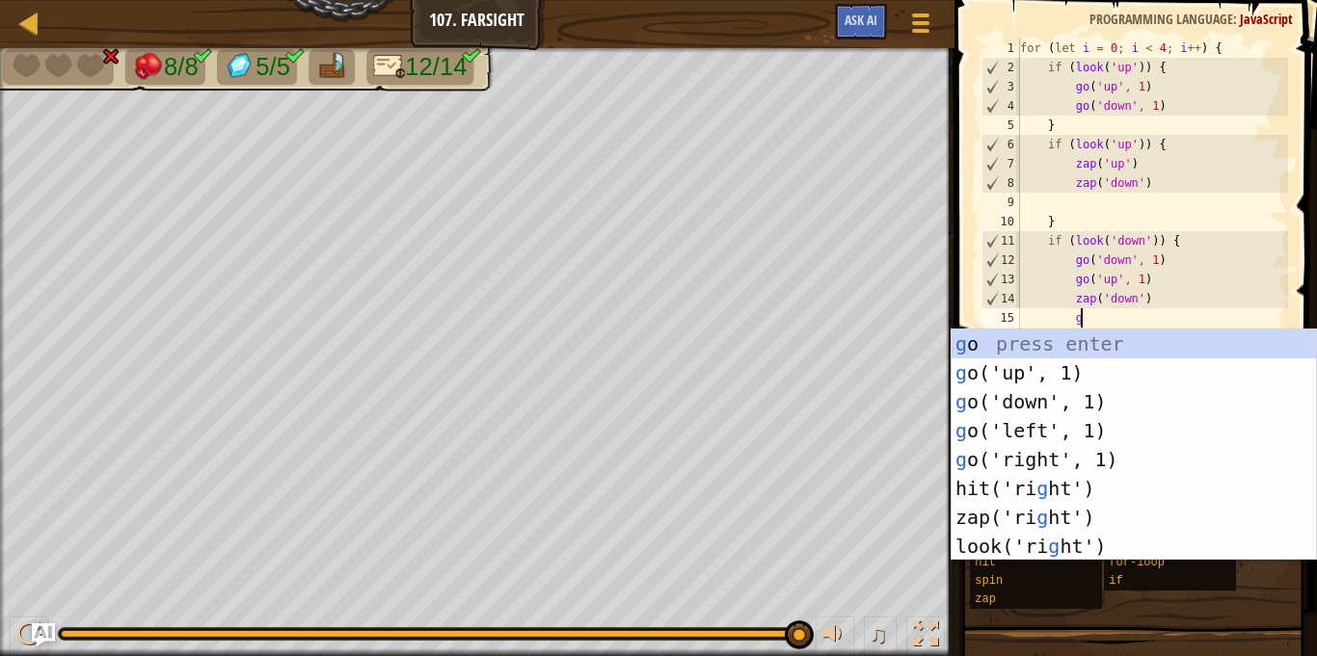
type textarea "go"
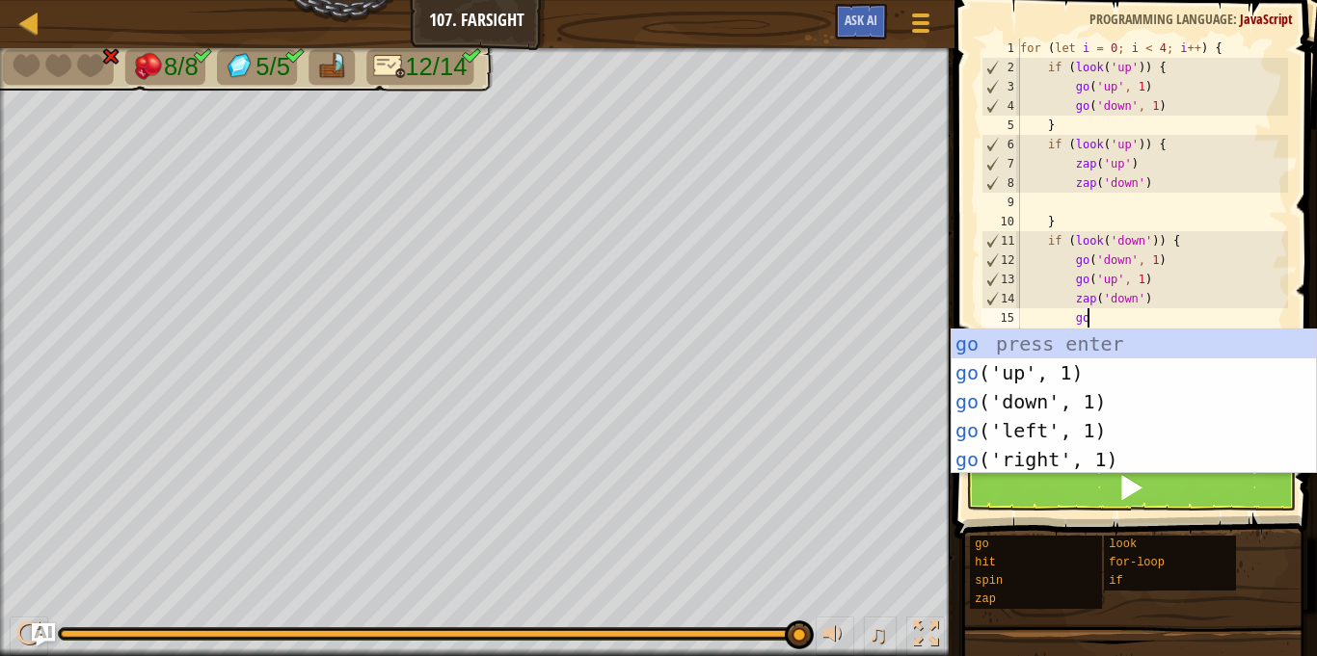
scroll to position [9, 9]
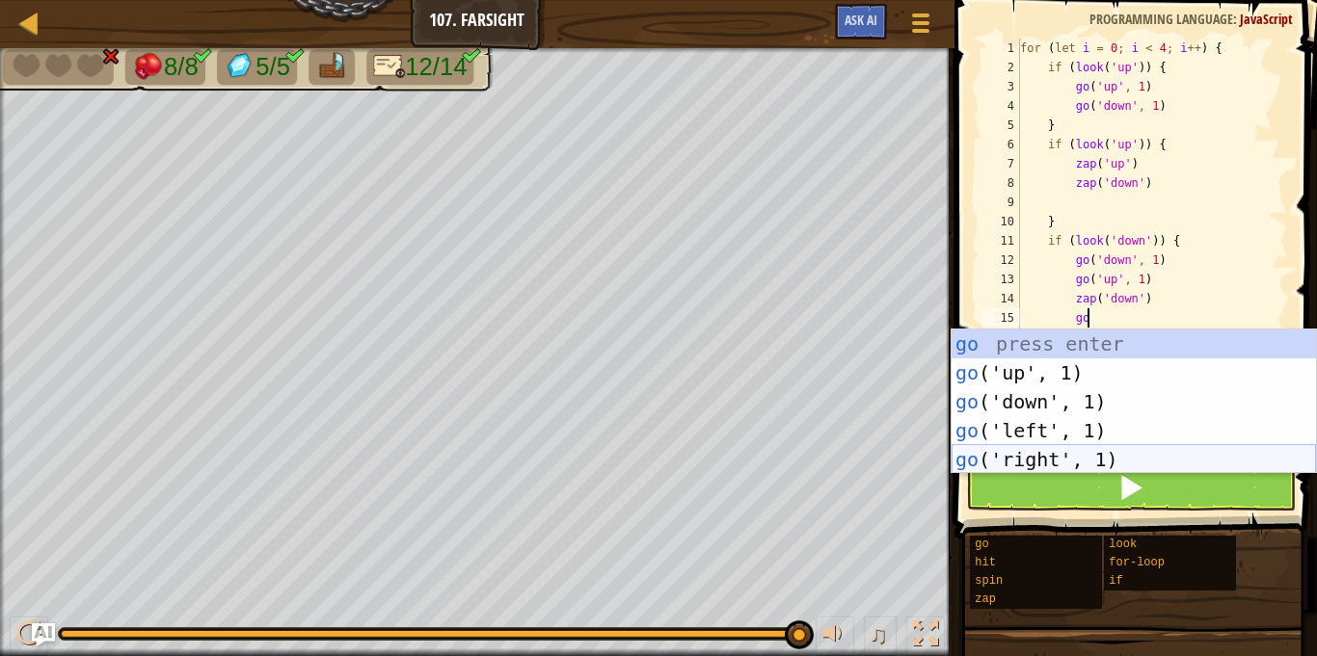
click at [1071, 457] on div "go press enter go ('up', 1) press enter go ('down', 1) press enter go ('left', …" at bounding box center [1133, 431] width 364 height 202
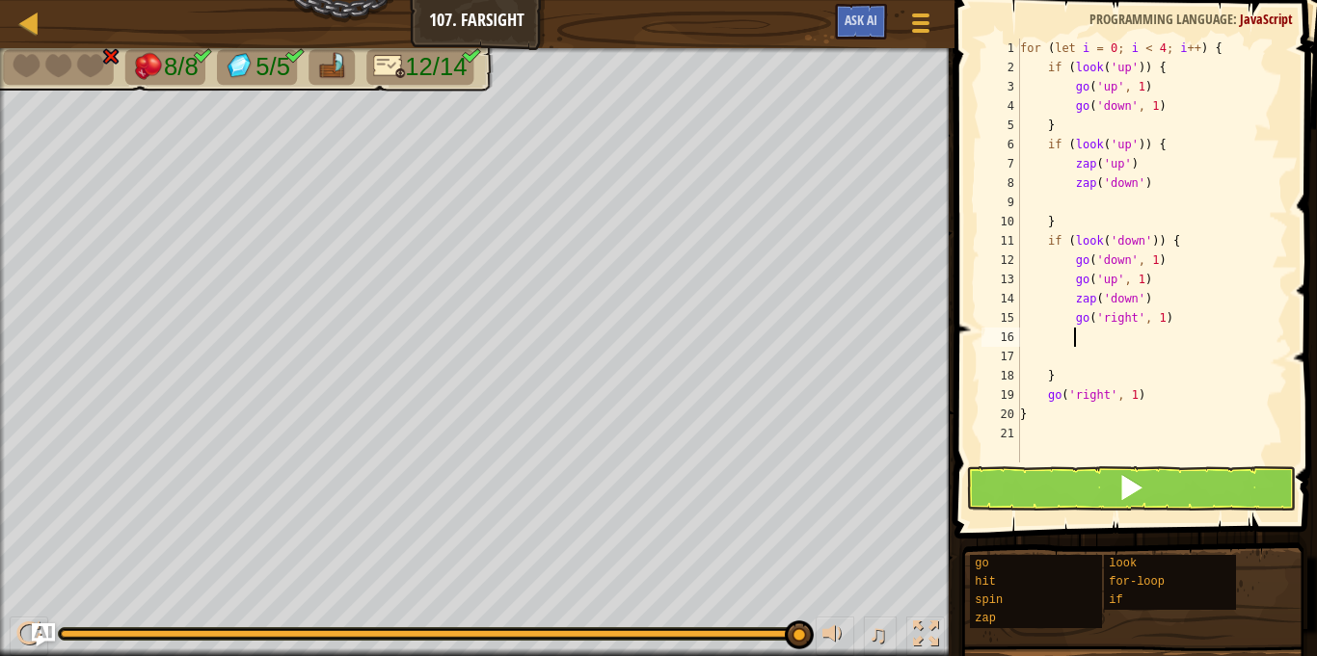
scroll to position [9, 7]
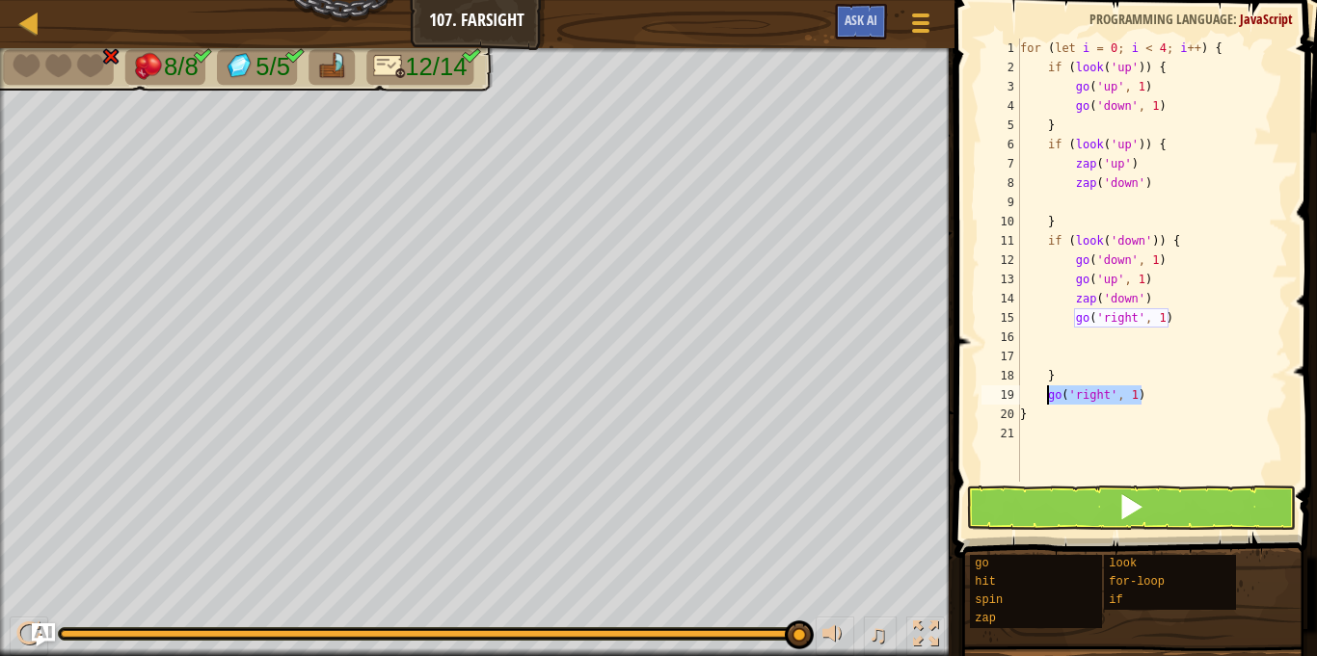
drag, startPoint x: 1162, startPoint y: 390, endPoint x: 1045, endPoint y: 401, distance: 118.1
click at [1045, 401] on div "for ( let i = 0 ; i < 4 ; i ++ ) { if ( look ( 'up' )) { go ( 'up' , 1 ) go ( '…" at bounding box center [1152, 280] width 272 height 482
type textarea "go('right', 1)"
click at [1105, 497] on button at bounding box center [1131, 508] width 330 height 44
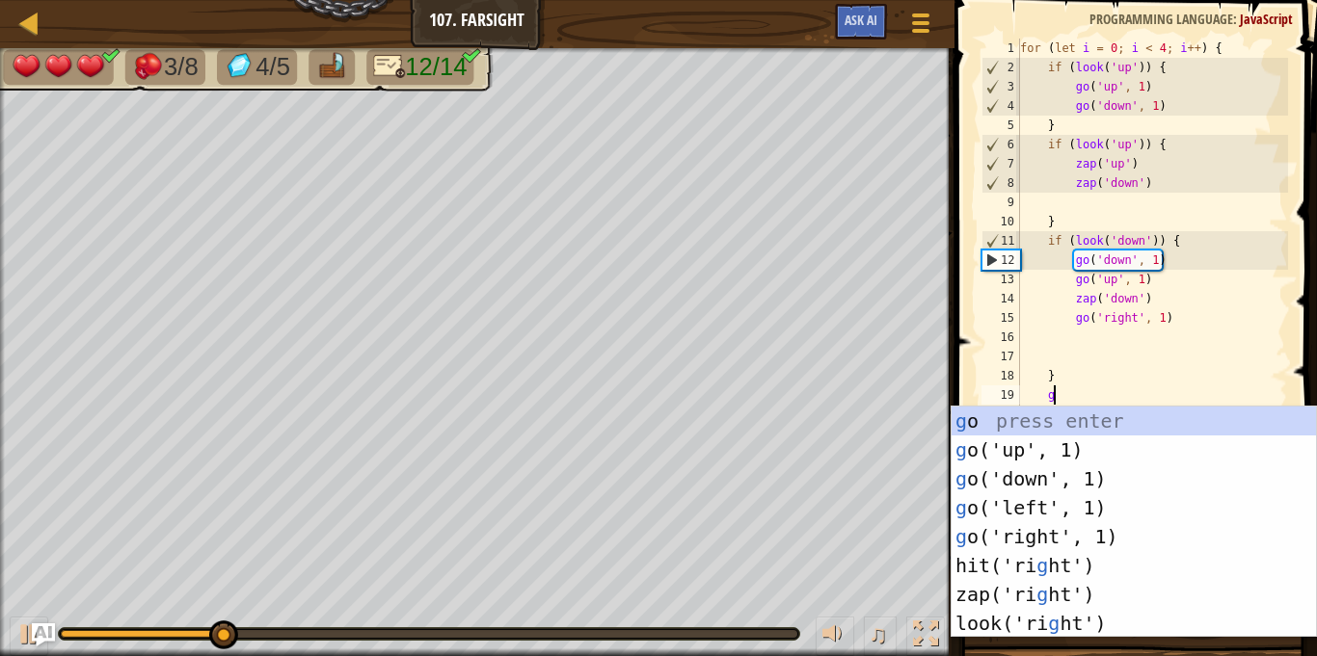
type textarea "go"
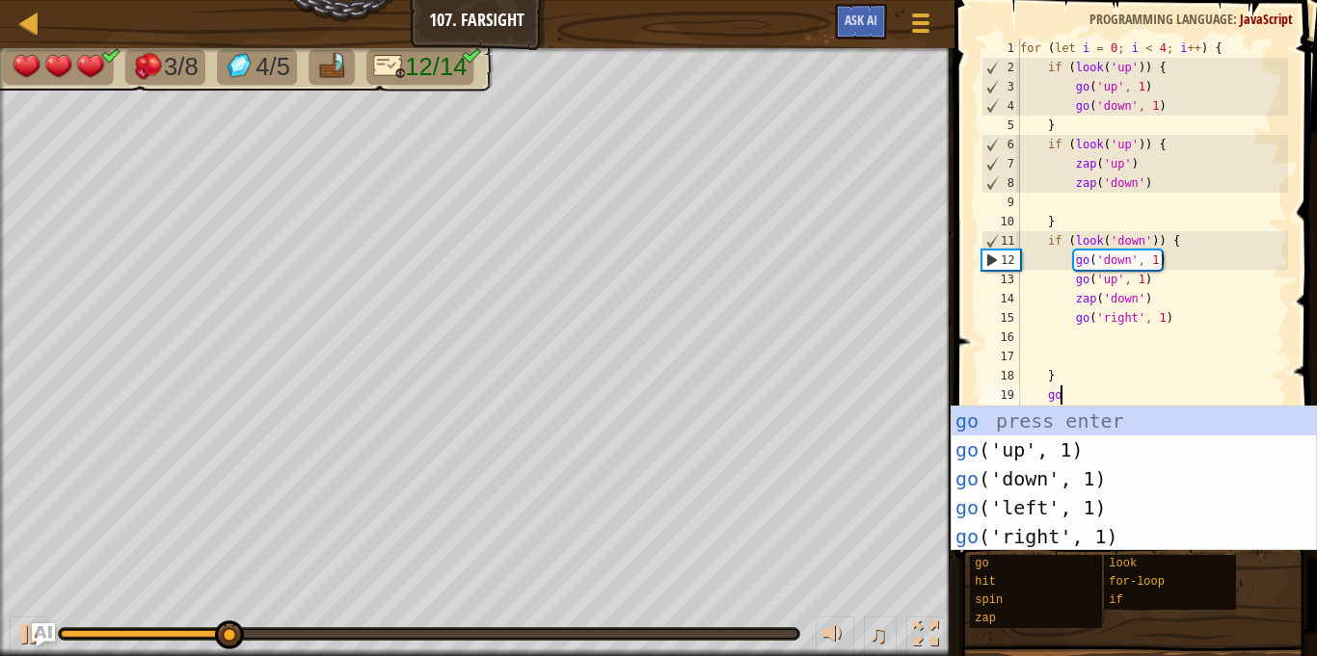
scroll to position [9, 5]
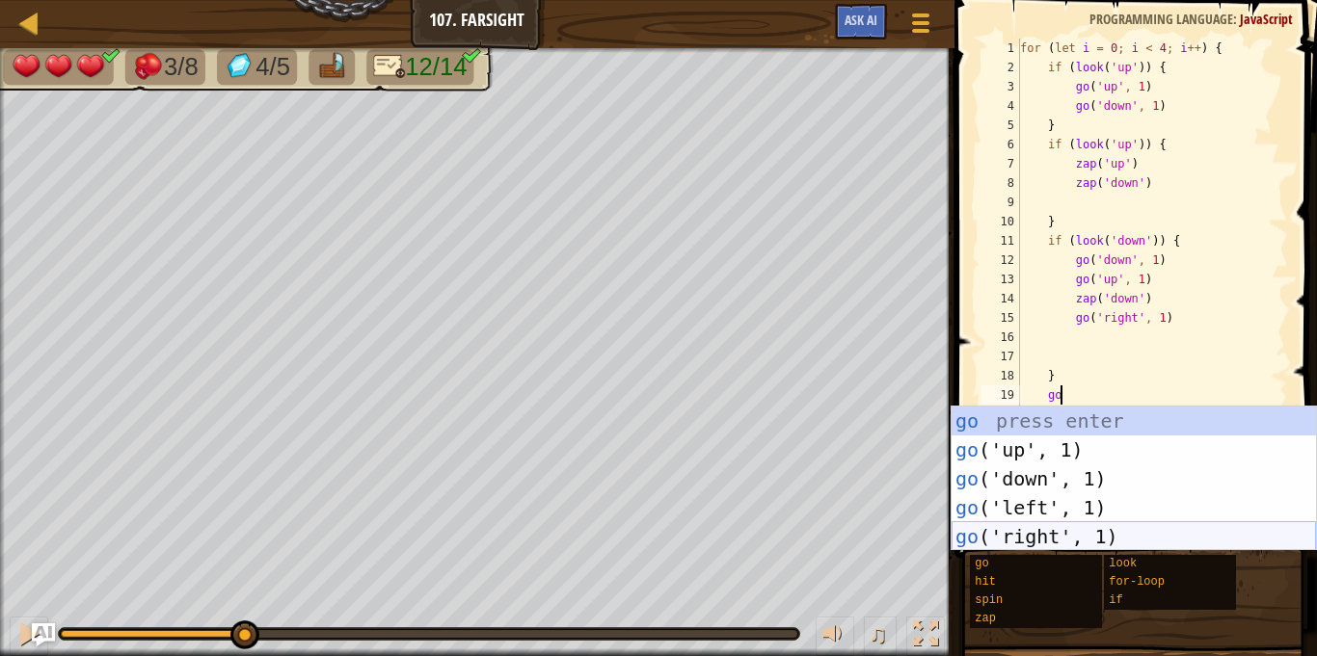
click at [1060, 529] on div "go press enter go ('up', 1) press enter go ('down', 1) press enter go ('left', …" at bounding box center [1133, 508] width 364 height 202
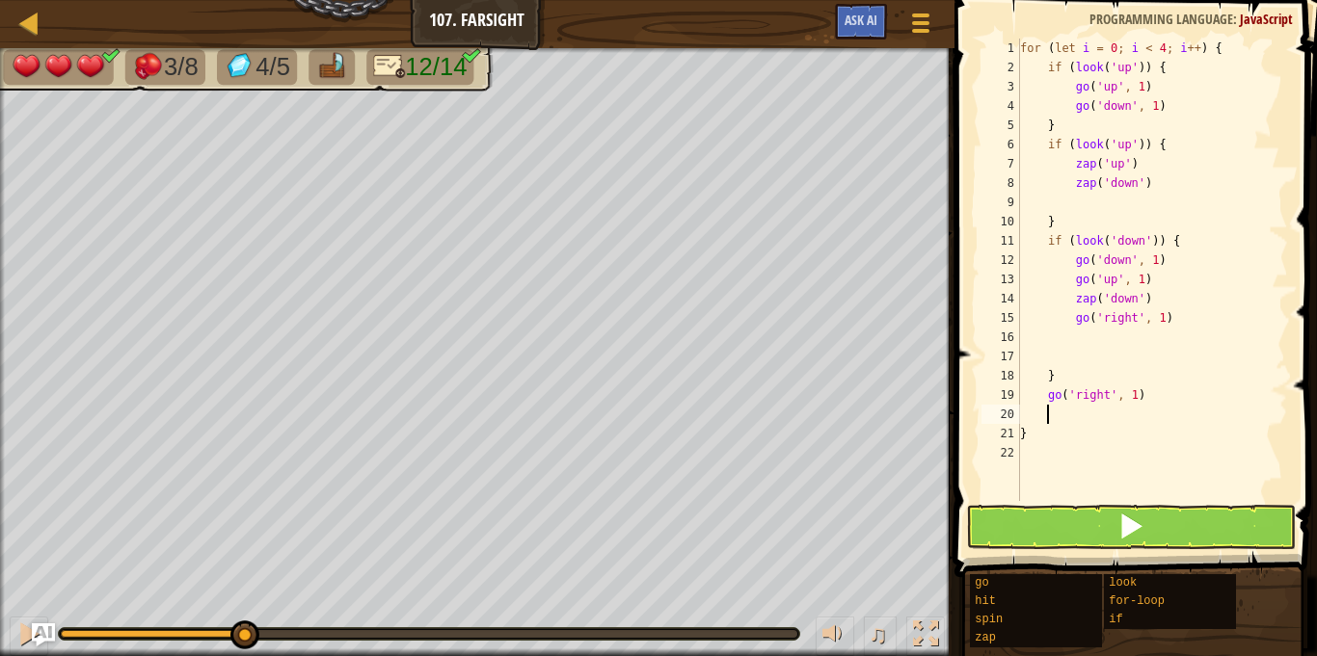
scroll to position [9, 3]
drag, startPoint x: 1170, startPoint y: 323, endPoint x: 1074, endPoint y: 308, distance: 97.5
click at [1074, 308] on div "for ( let i = 0 ; i < 4 ; i ++ ) { if ( look ( 'up' )) { go ( 'up' , 1 ) go ( '…" at bounding box center [1152, 289] width 272 height 501
type textarea "go('right', 1)"
click at [1093, 524] on button at bounding box center [1131, 527] width 330 height 44
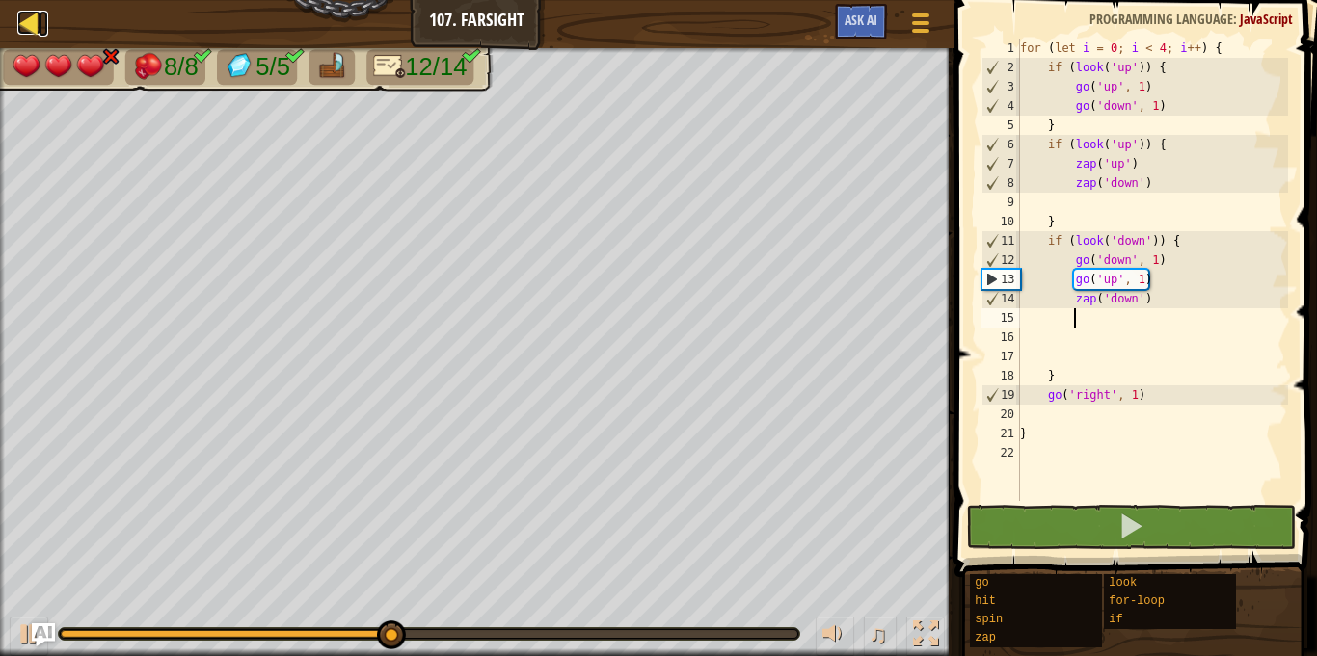
click at [25, 32] on div at bounding box center [29, 23] width 24 height 24
